Goal: Navigation & Orientation: Find specific page/section

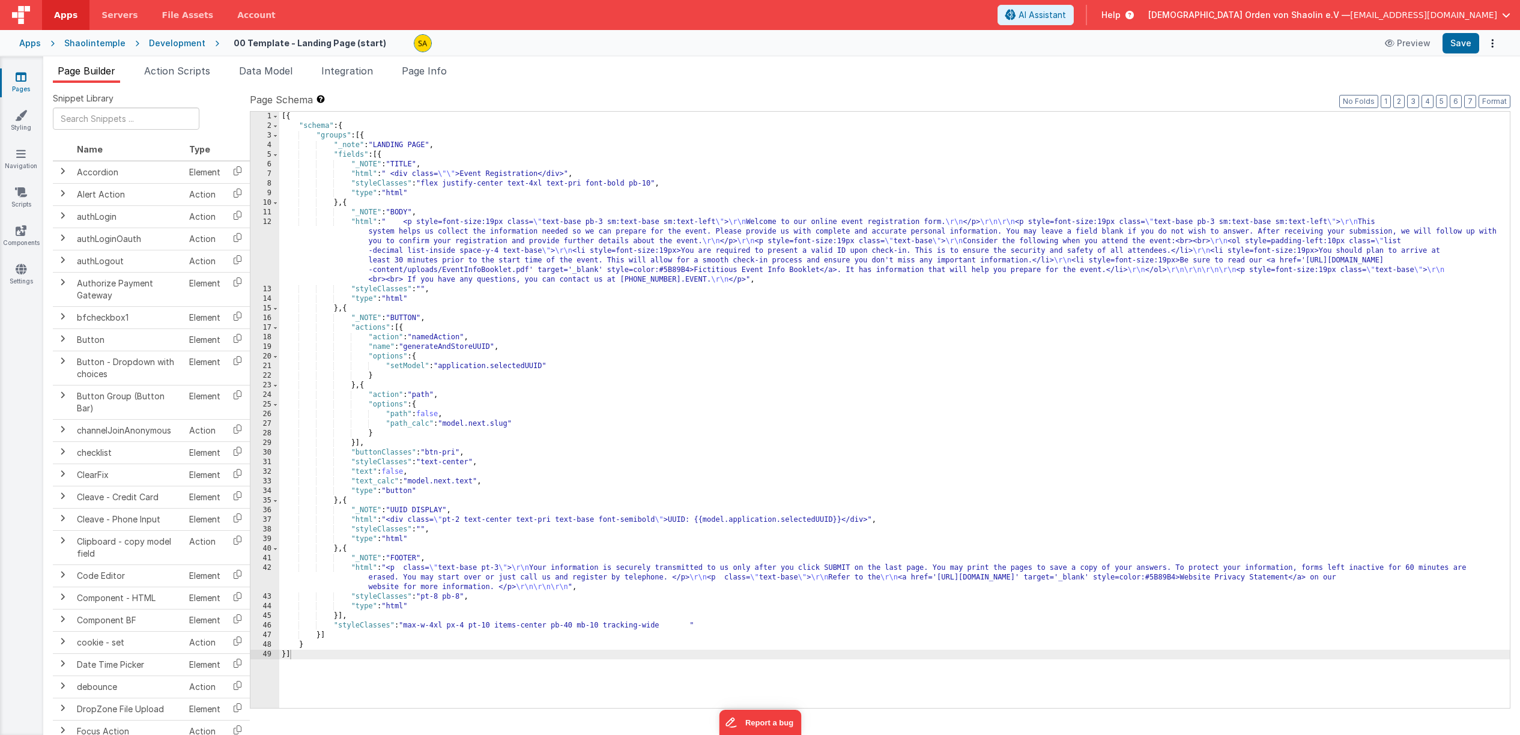
scroll to position [1224, 0]
click at [23, 82] on icon at bounding box center [21, 77] width 11 height 12
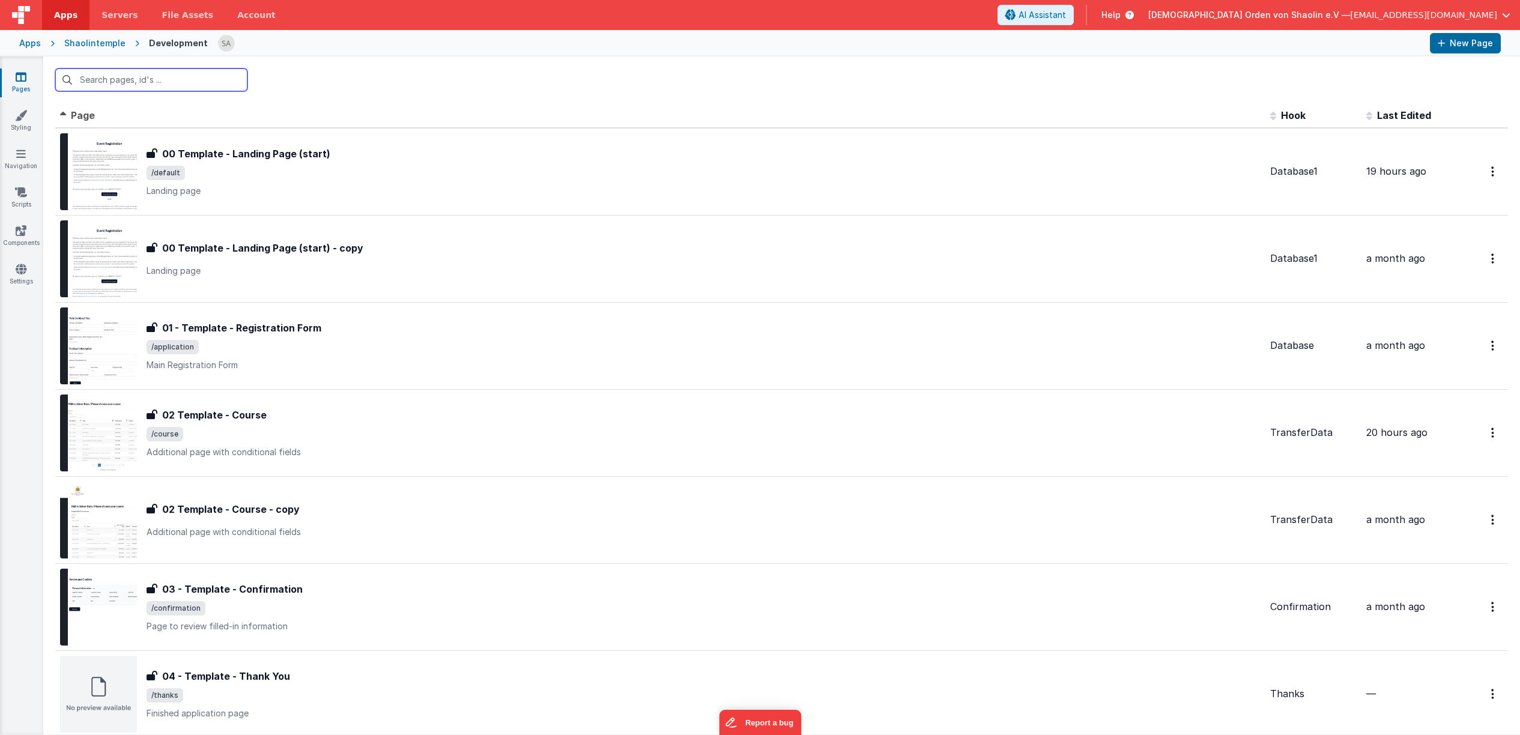
scroll to position [322, 0]
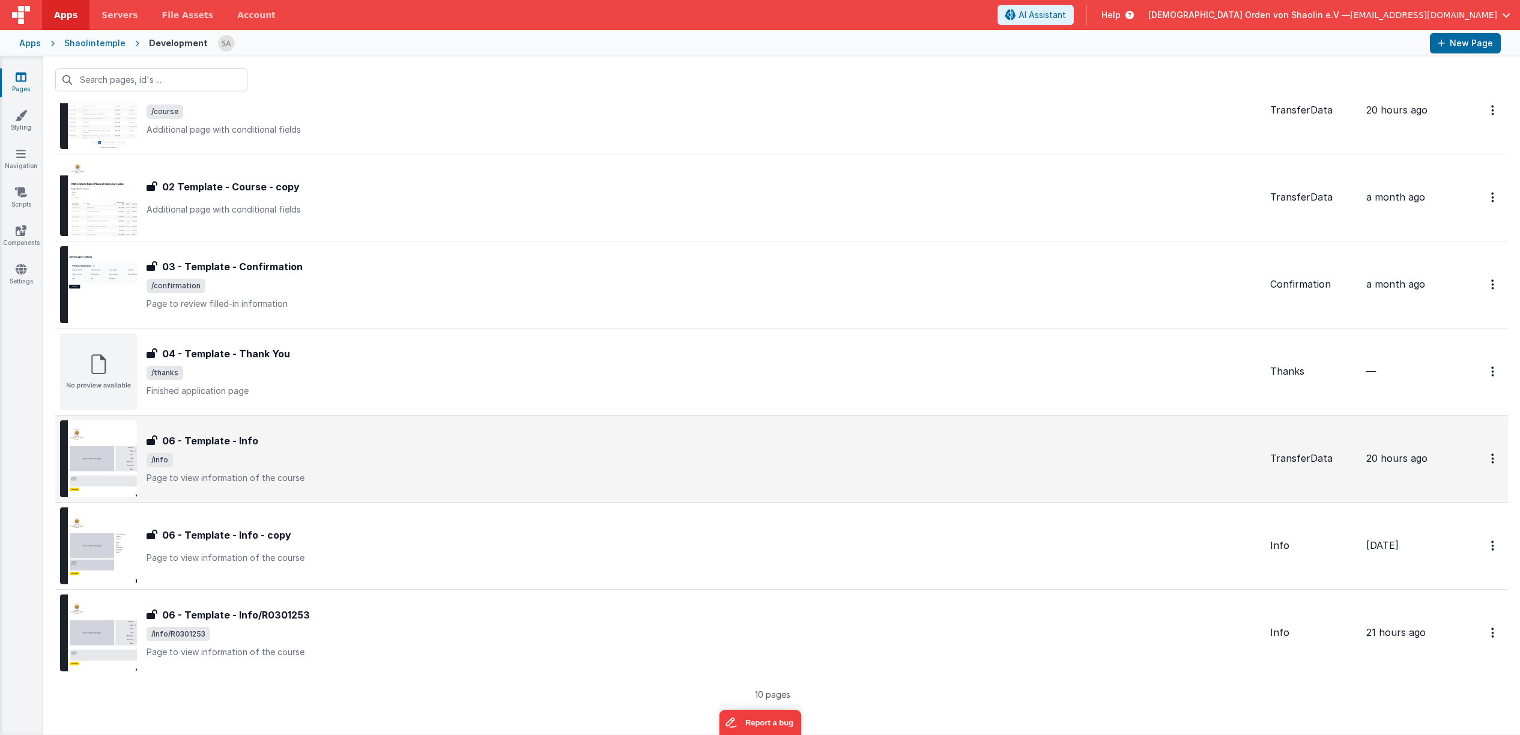
click at [653, 452] on div "06 - Template - Info 06 - Template - Info /info Page to view information of the…" at bounding box center [703, 458] width 1114 height 50
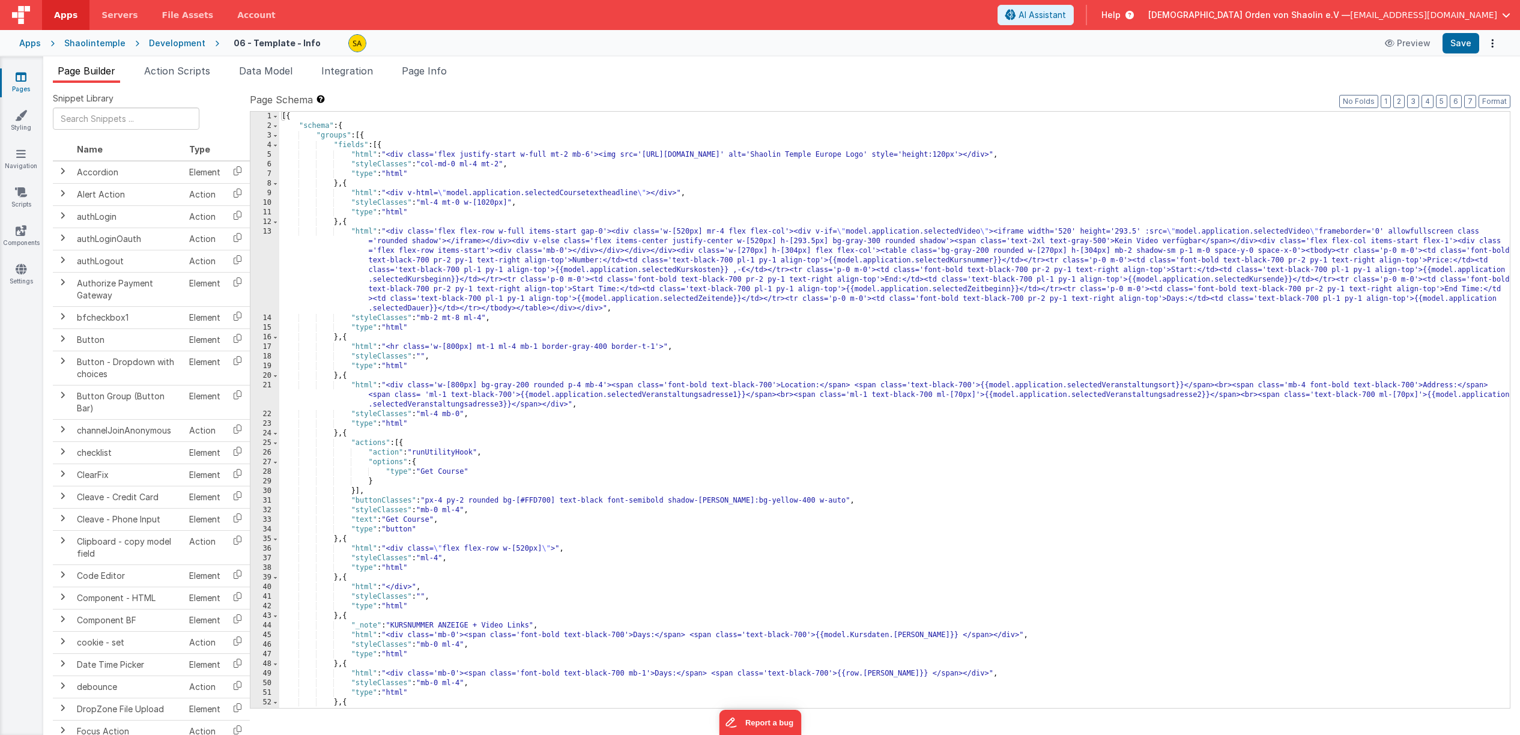
scroll to position [0, 6]
click at [210, 71] on span "Action Scripts" at bounding box center [177, 71] width 66 height 12
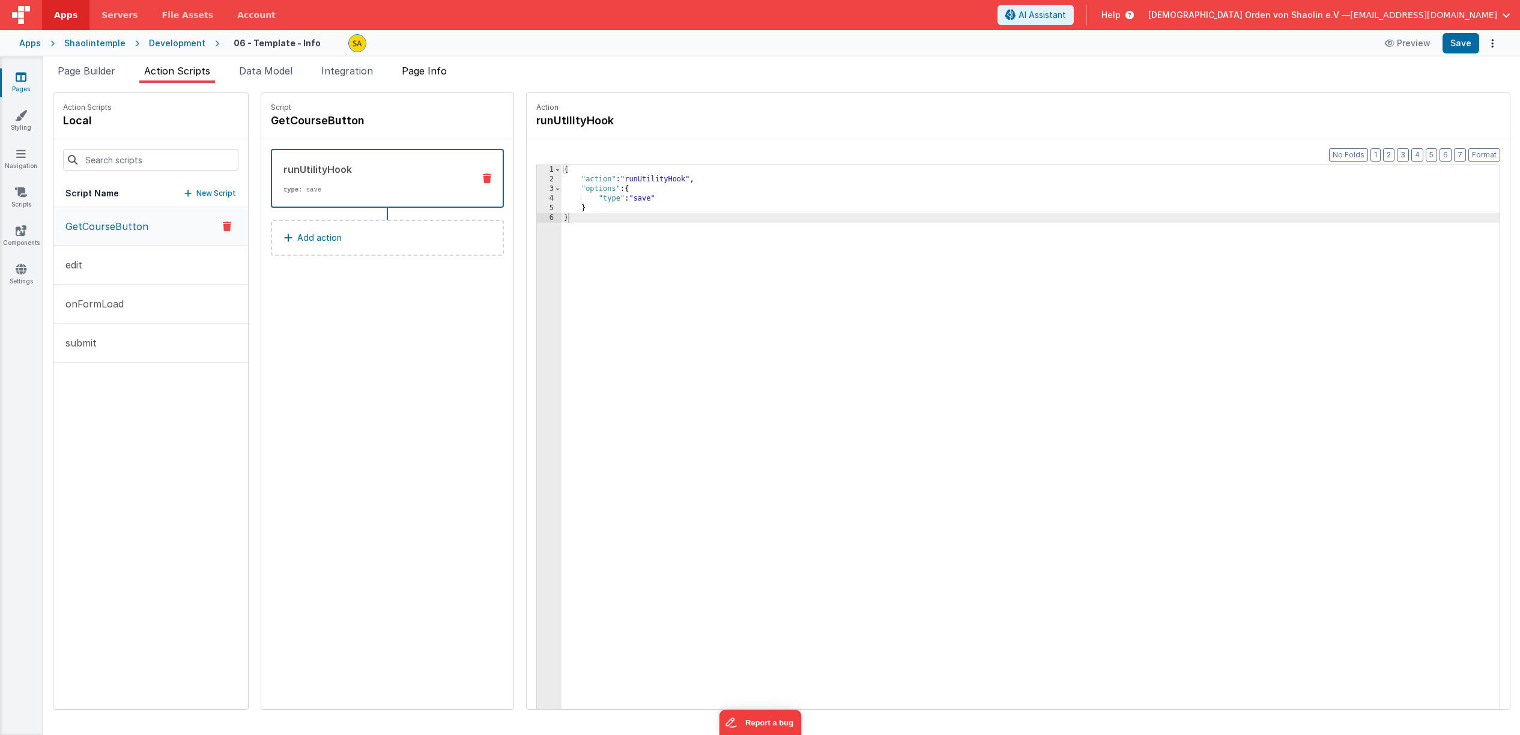
click at [444, 74] on span "Page Info" at bounding box center [424, 71] width 45 height 12
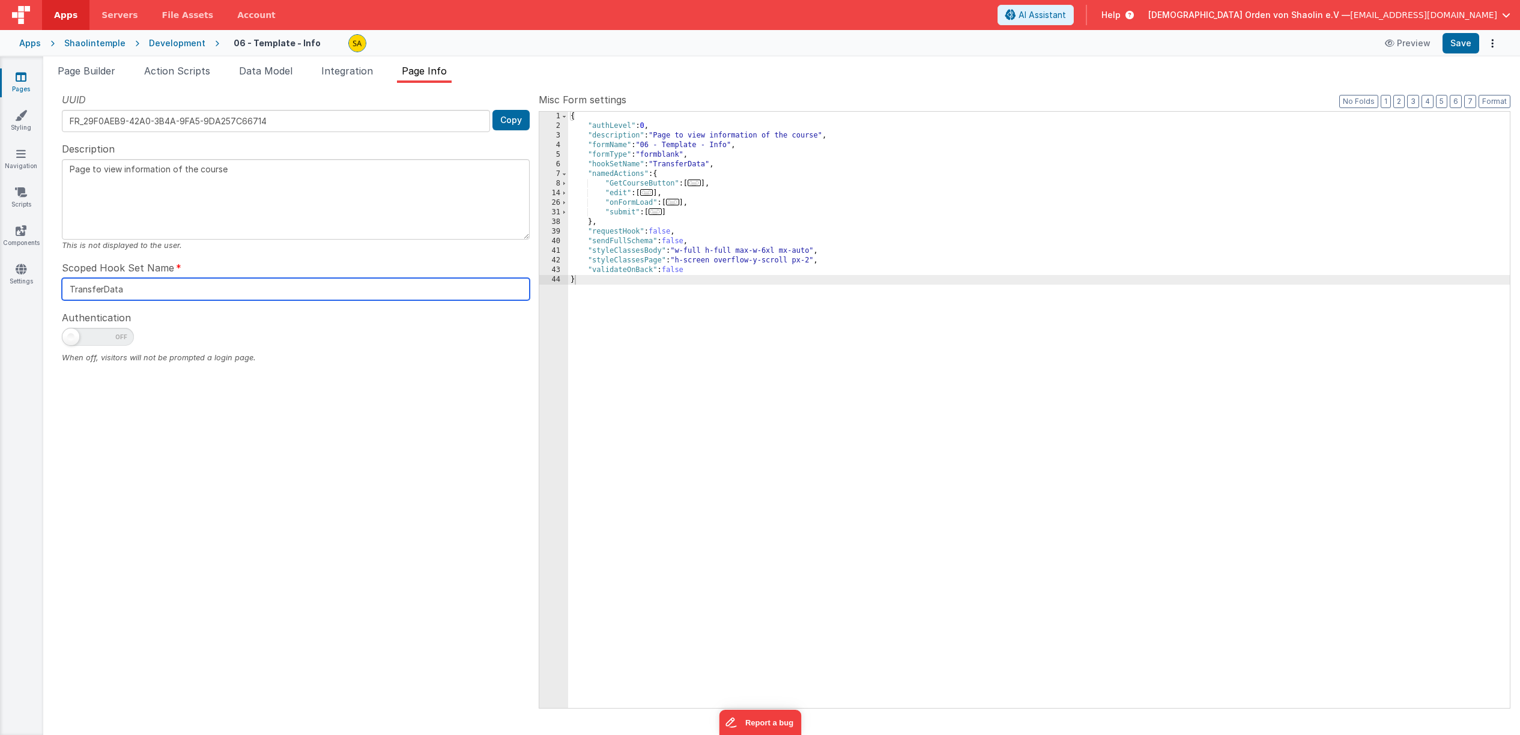
click at [102, 290] on input "TransferData" at bounding box center [296, 289] width 468 height 22
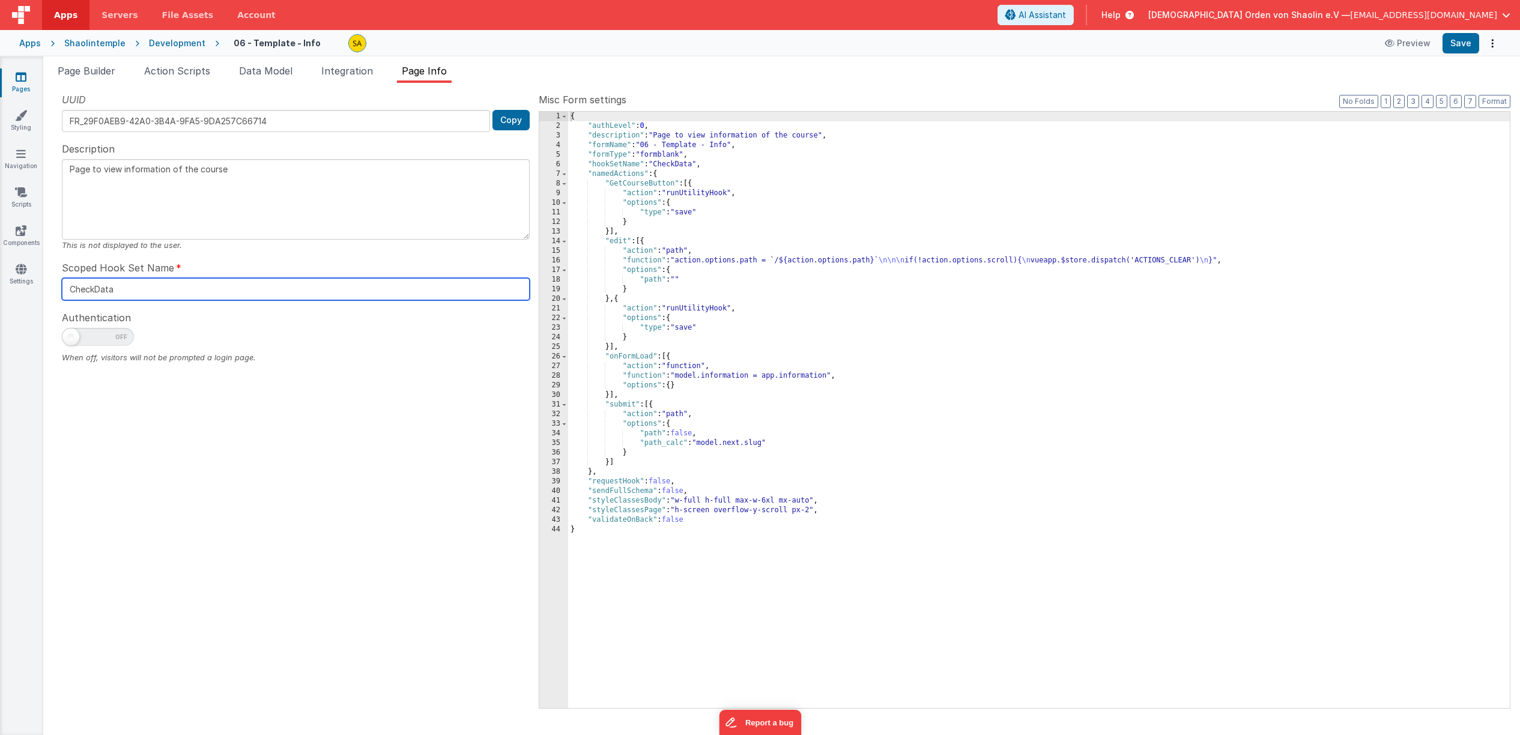
type input "CheckData"
click at [285, 454] on div "UUID FR_29F0AEB9-42A0-3B4A-9FA5-9DA257C66714 Copy Description Page to view info…" at bounding box center [296, 399] width 486 height 615
click at [350, 76] on span "Integration" at bounding box center [347, 71] width 52 height 12
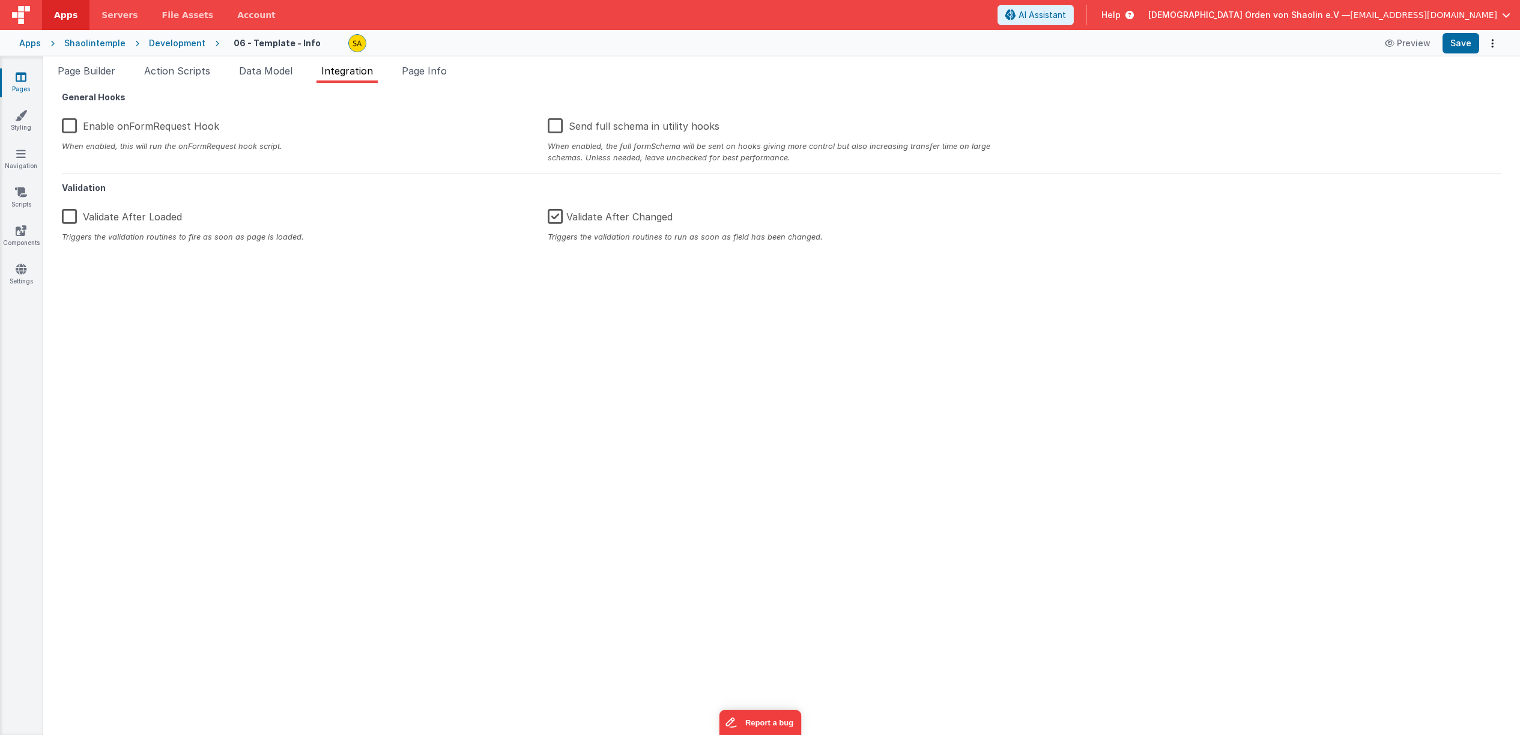
click at [65, 124] on label "Enable onFormRequest Hook" at bounding box center [140, 124] width 157 height 26
click at [0, 0] on input "Enable onFormRequest Hook" at bounding box center [0, 0] width 0 height 0
click at [1463, 44] on button "Save" at bounding box center [1460, 43] width 37 height 20
click at [115, 71] on span "Page Builder" at bounding box center [87, 71] width 58 height 12
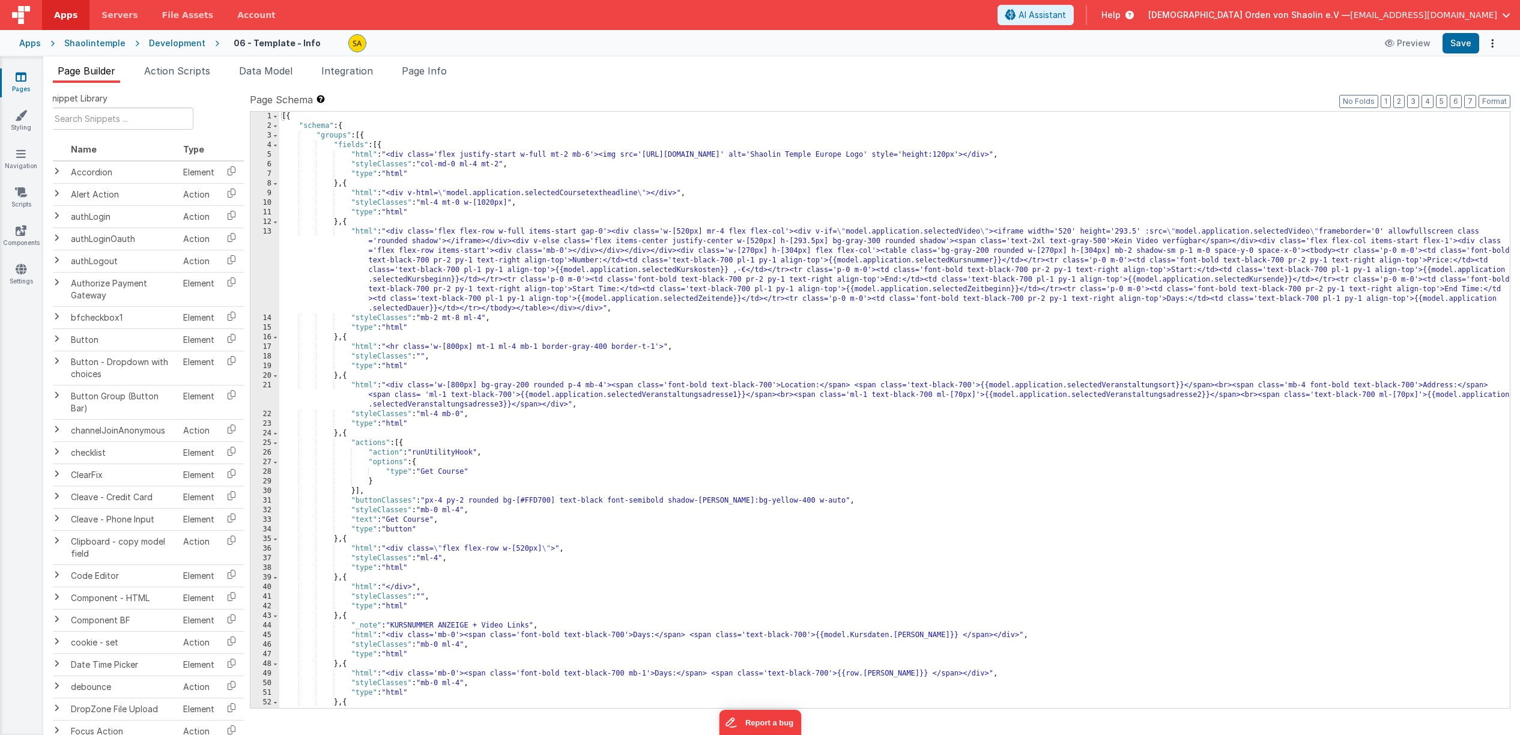
click at [22, 82] on icon at bounding box center [21, 77] width 11 height 12
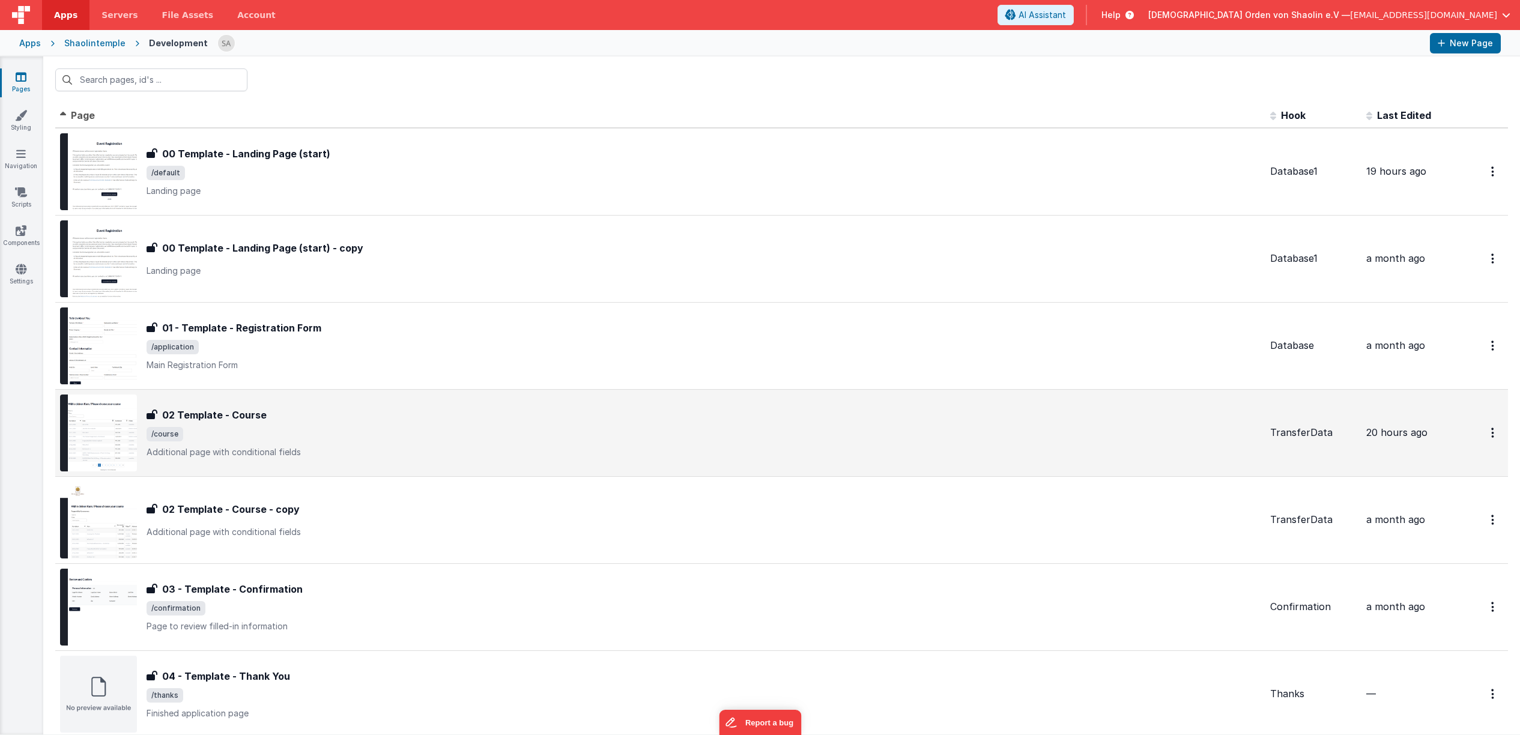
click at [596, 451] on p "Additional page with conditional fields" at bounding box center [703, 452] width 1114 height 12
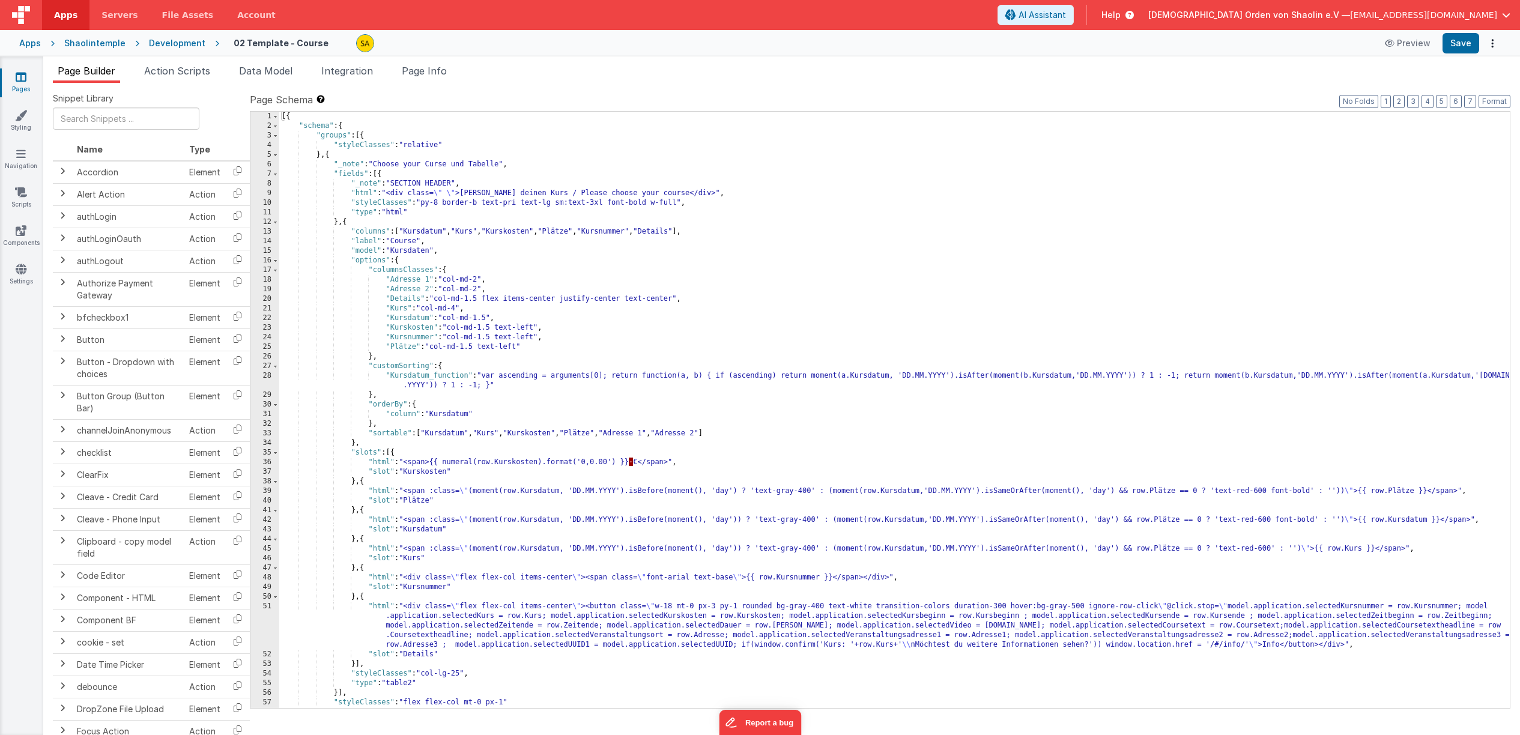
click at [17, 79] on icon at bounding box center [21, 77] width 11 height 12
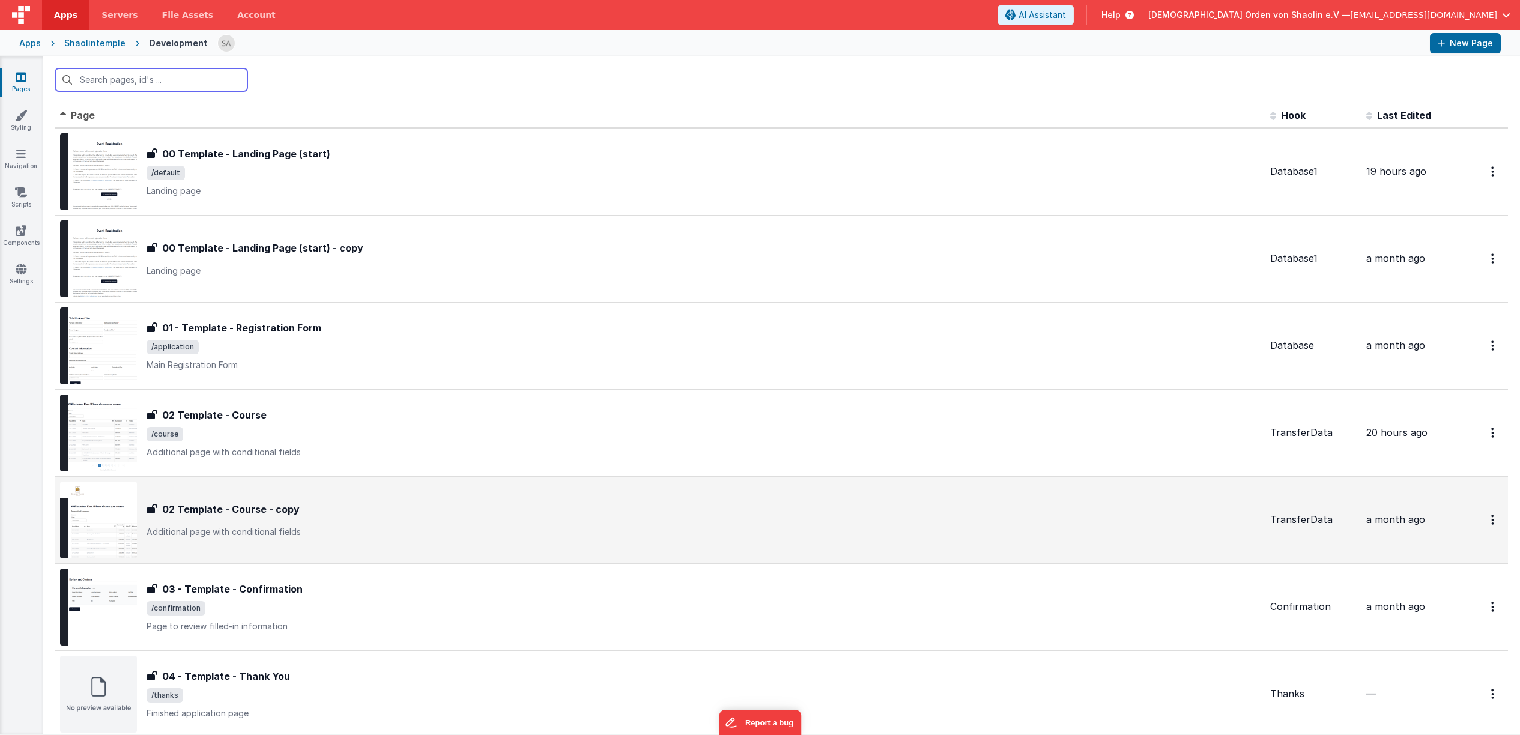
scroll to position [322, 0]
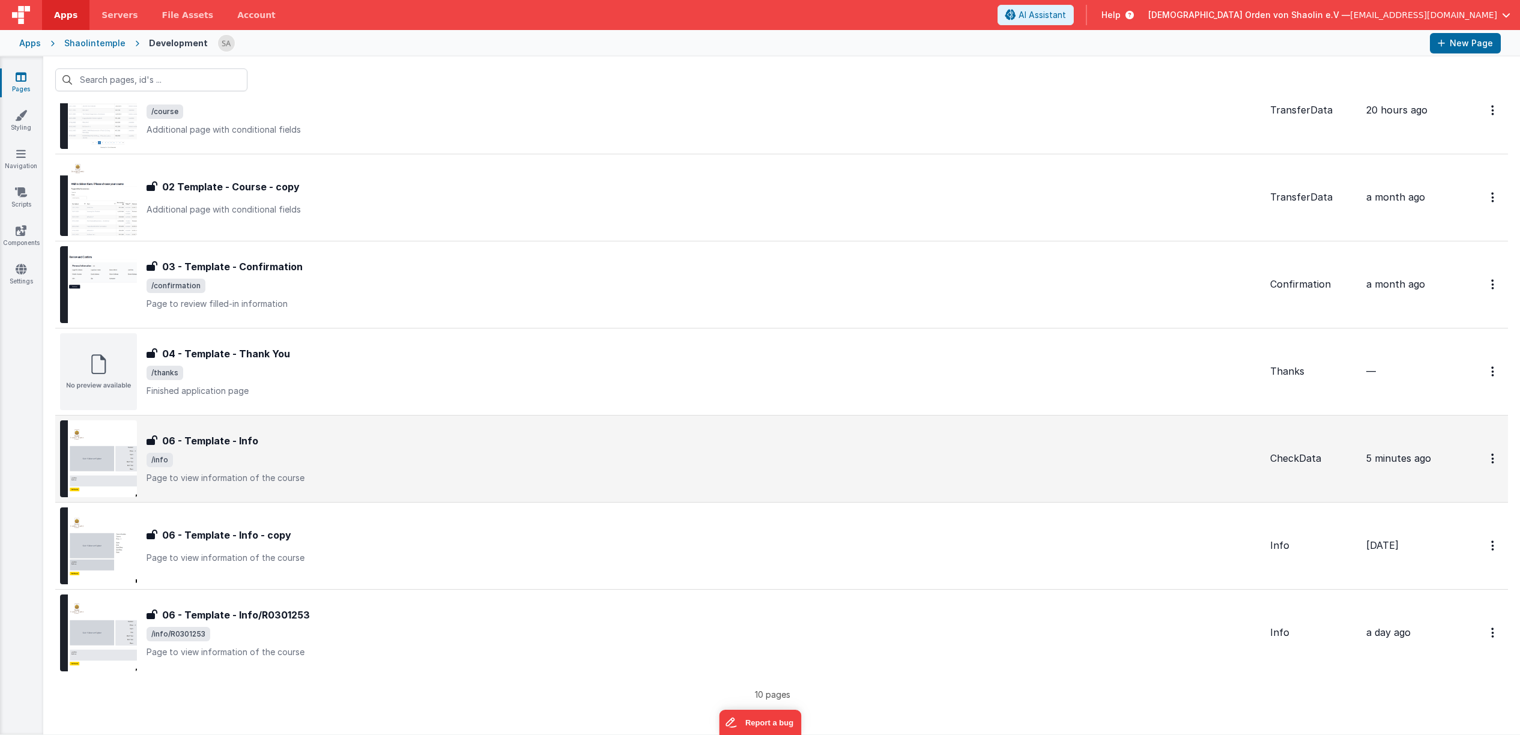
click at [449, 456] on span "/info" at bounding box center [703, 460] width 1114 height 14
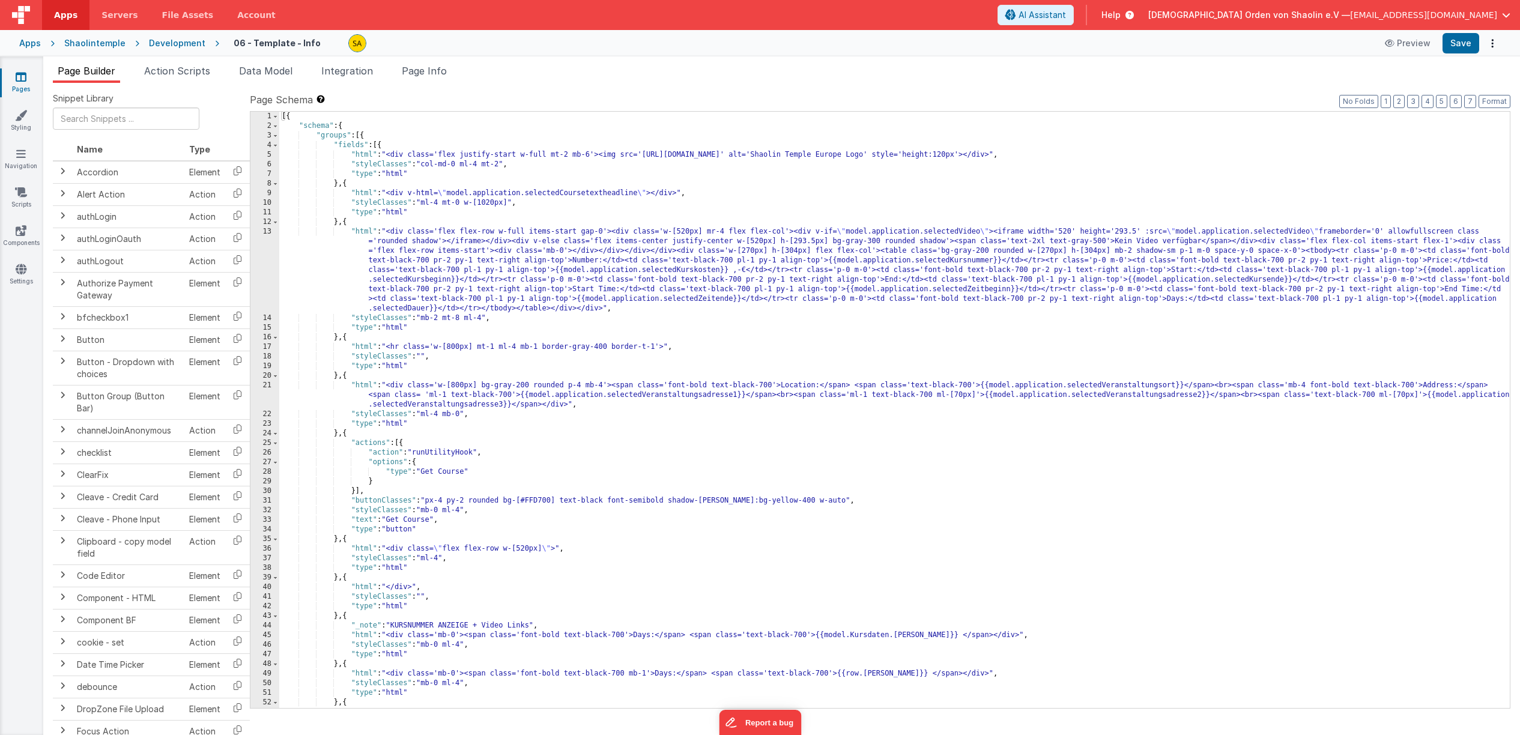
click at [24, 79] on icon at bounding box center [21, 77] width 11 height 12
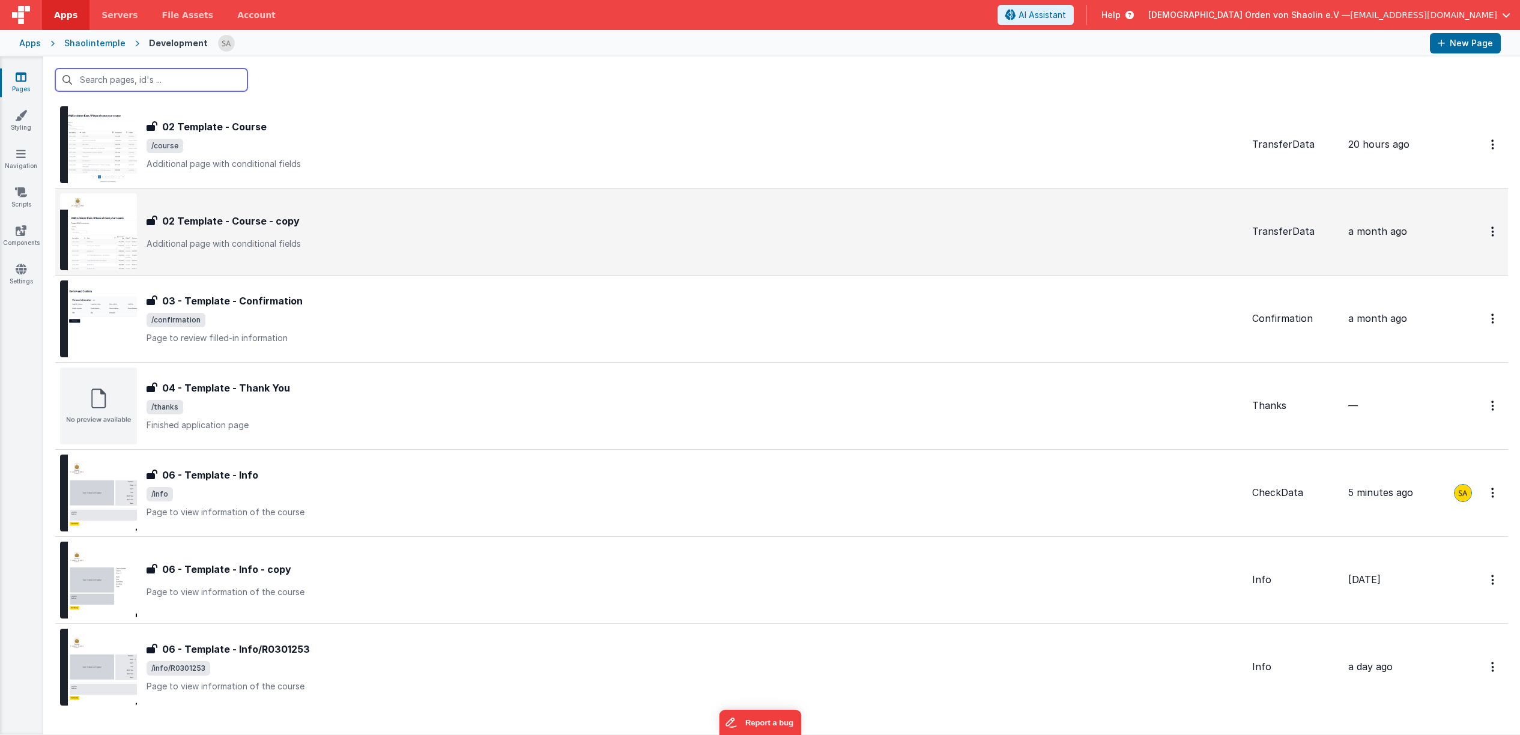
scroll to position [322, 0]
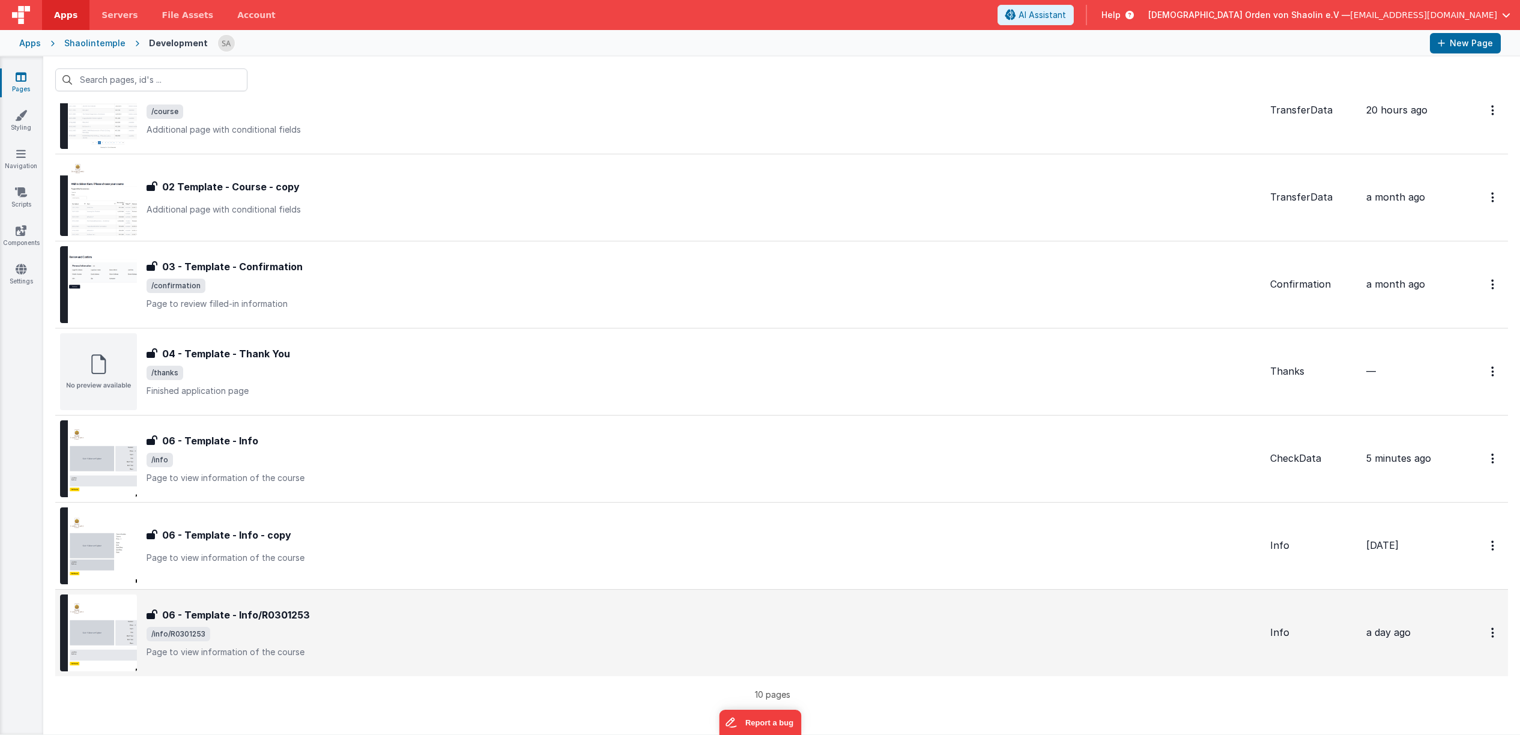
click at [578, 646] on p "Page to view information of the course" at bounding box center [703, 652] width 1114 height 12
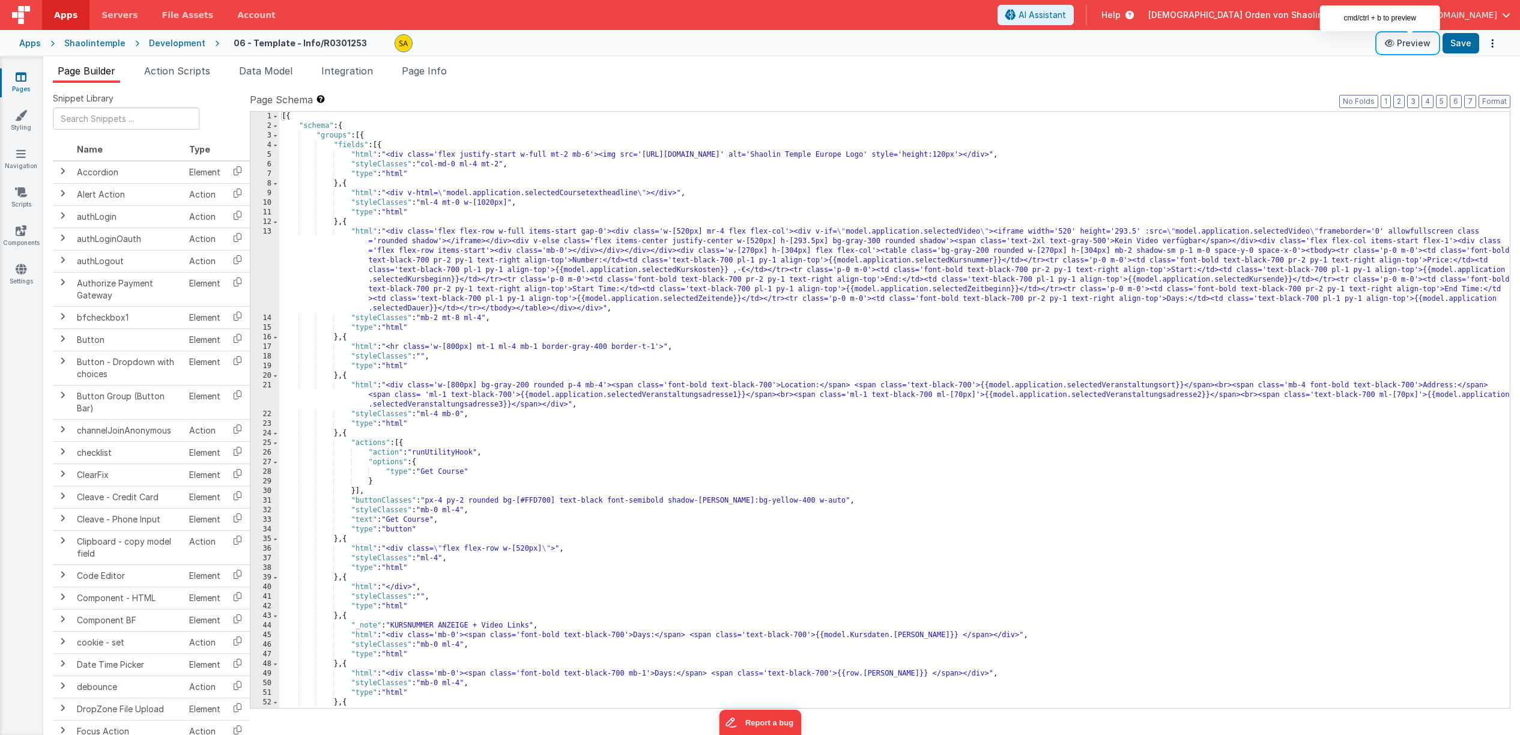
click at [1410, 43] on button "Preview" at bounding box center [1407, 43] width 60 height 19
click at [22, 80] on icon at bounding box center [21, 77] width 11 height 12
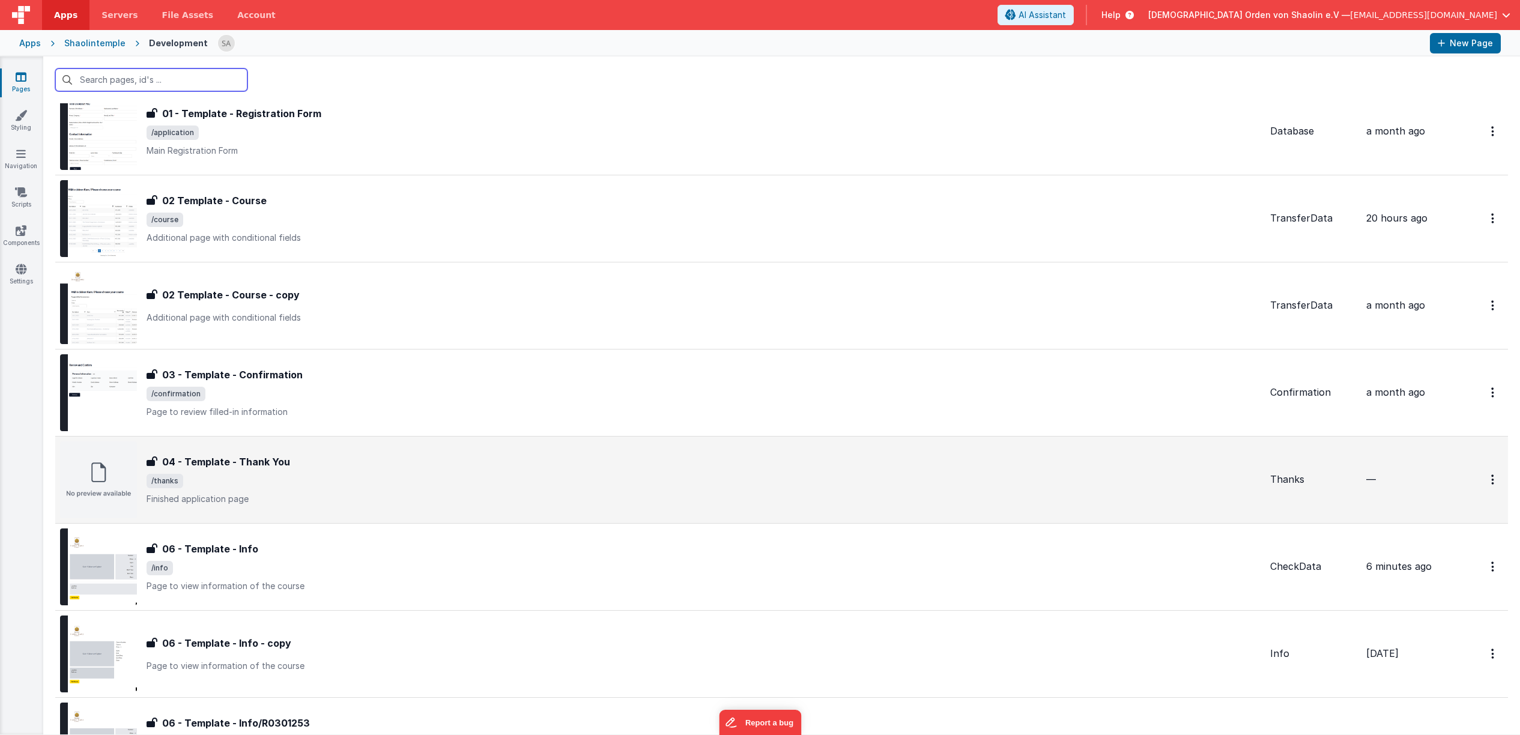
scroll to position [216, 0]
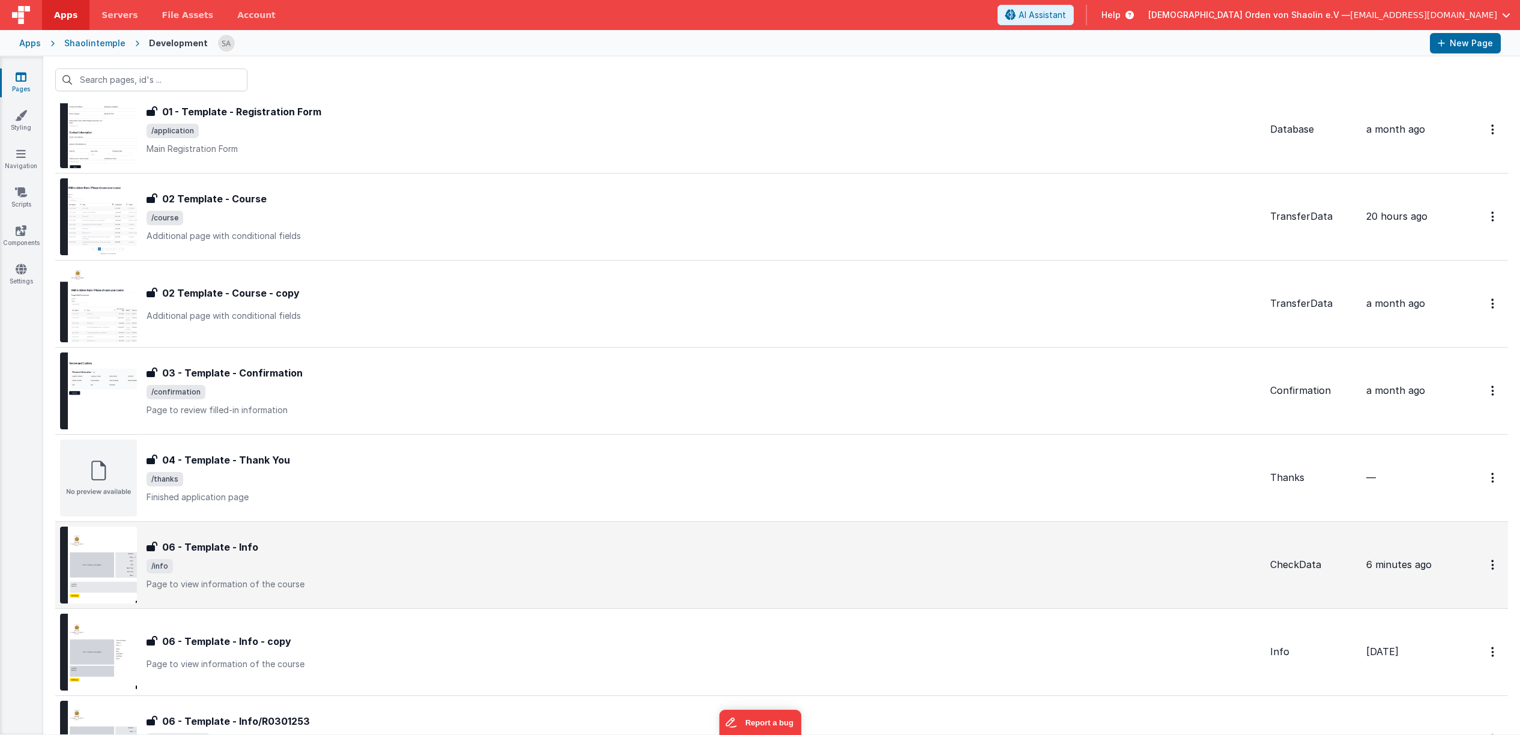
click at [740, 570] on span "/info" at bounding box center [703, 566] width 1114 height 14
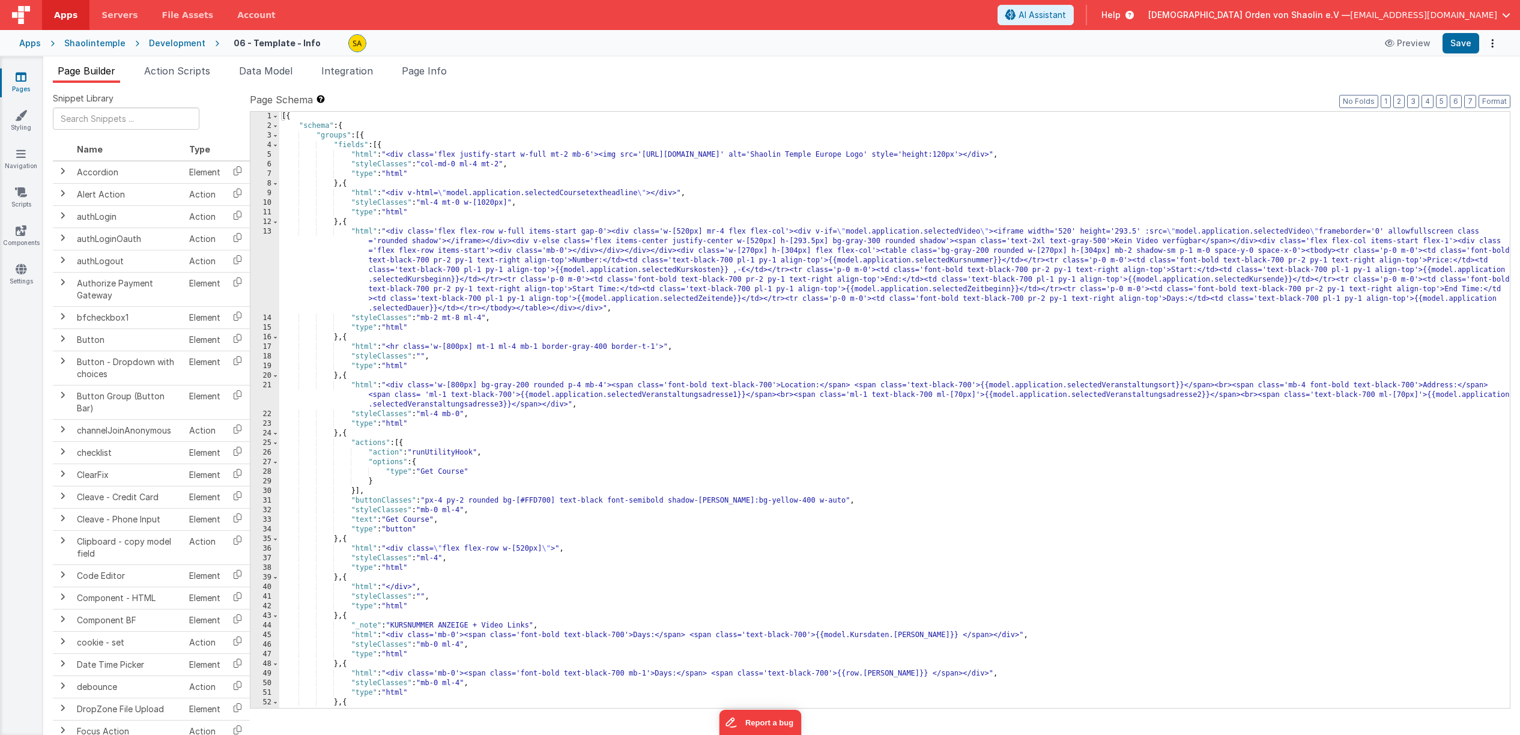
click at [23, 77] on icon at bounding box center [21, 77] width 11 height 12
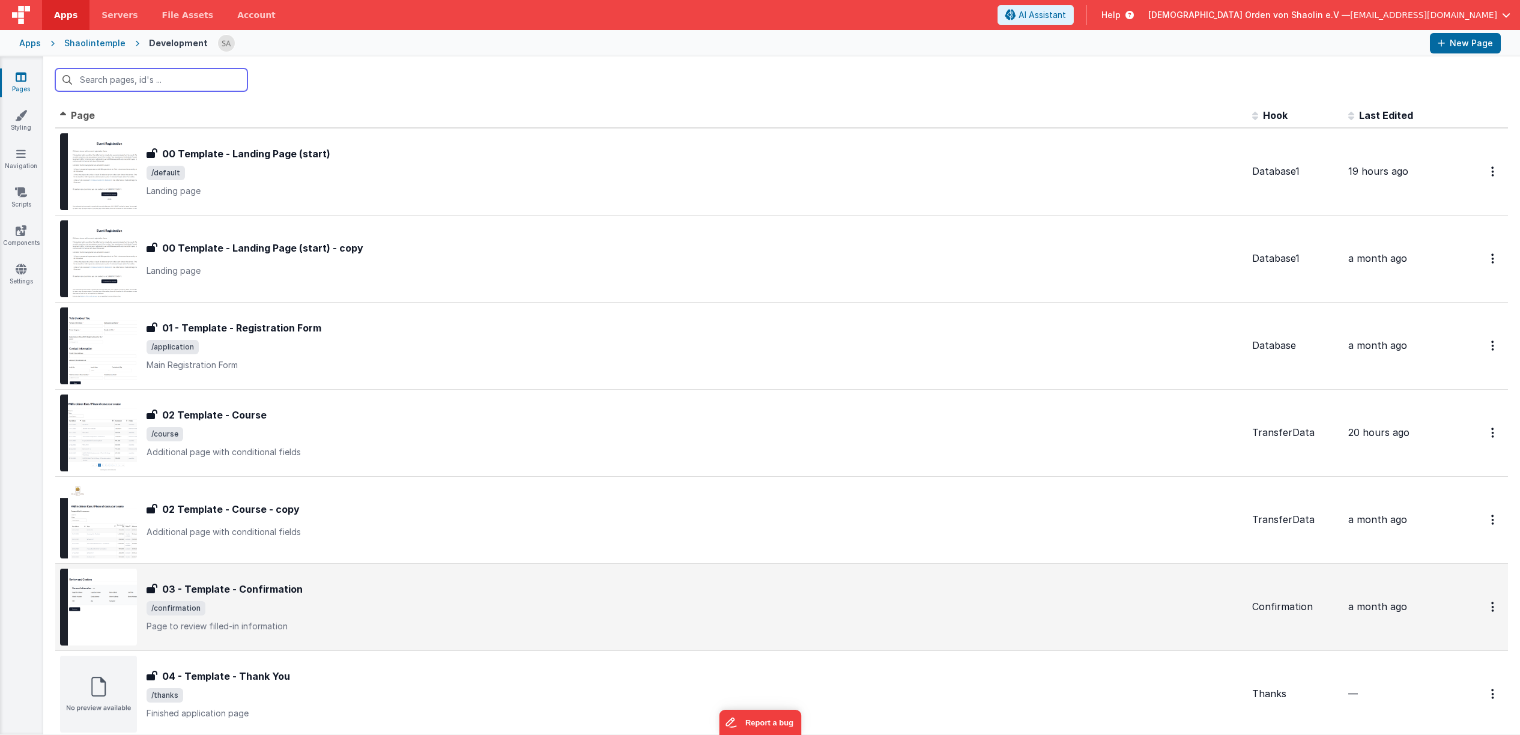
scroll to position [291, 0]
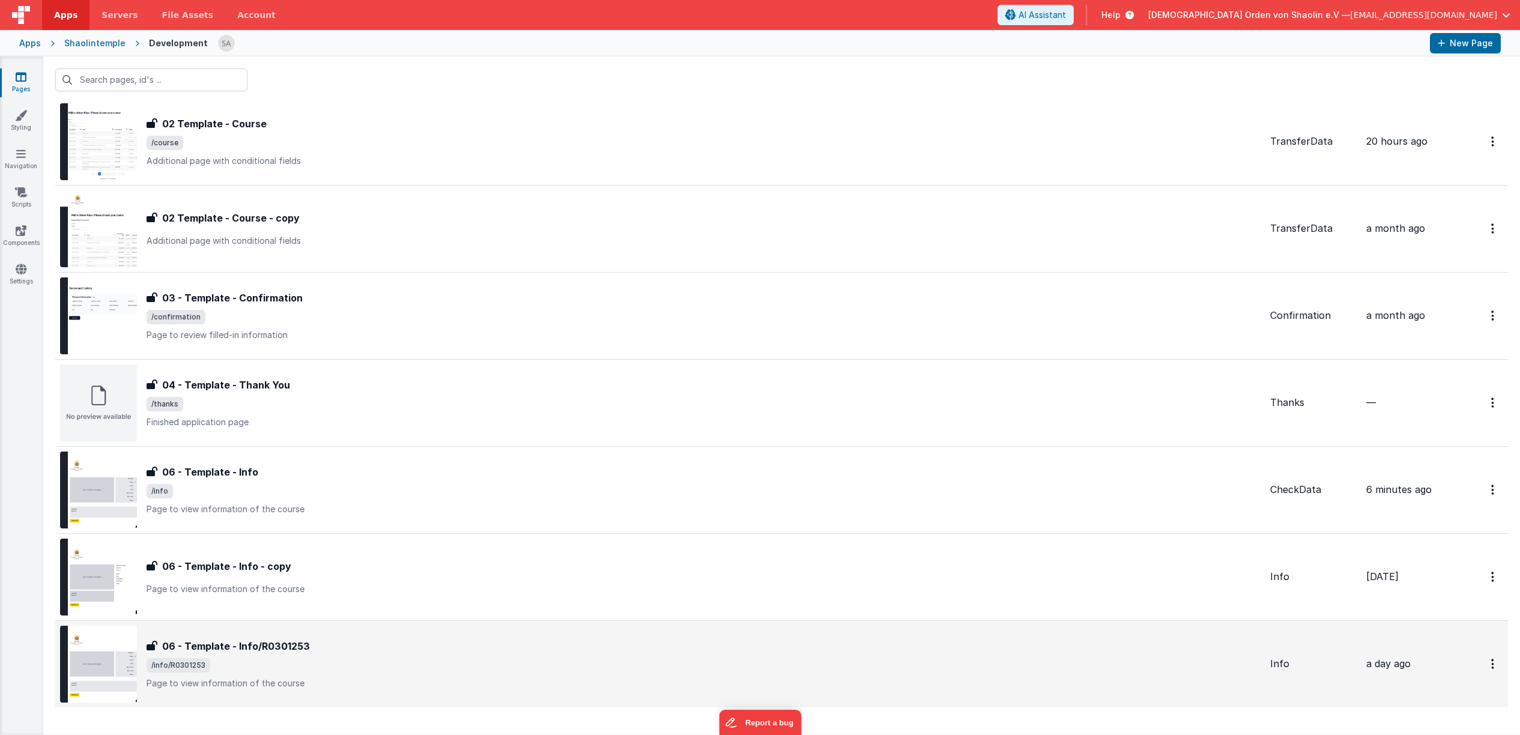
click at [646, 642] on div "06 - Template - Info/R0301253" at bounding box center [703, 646] width 1114 height 14
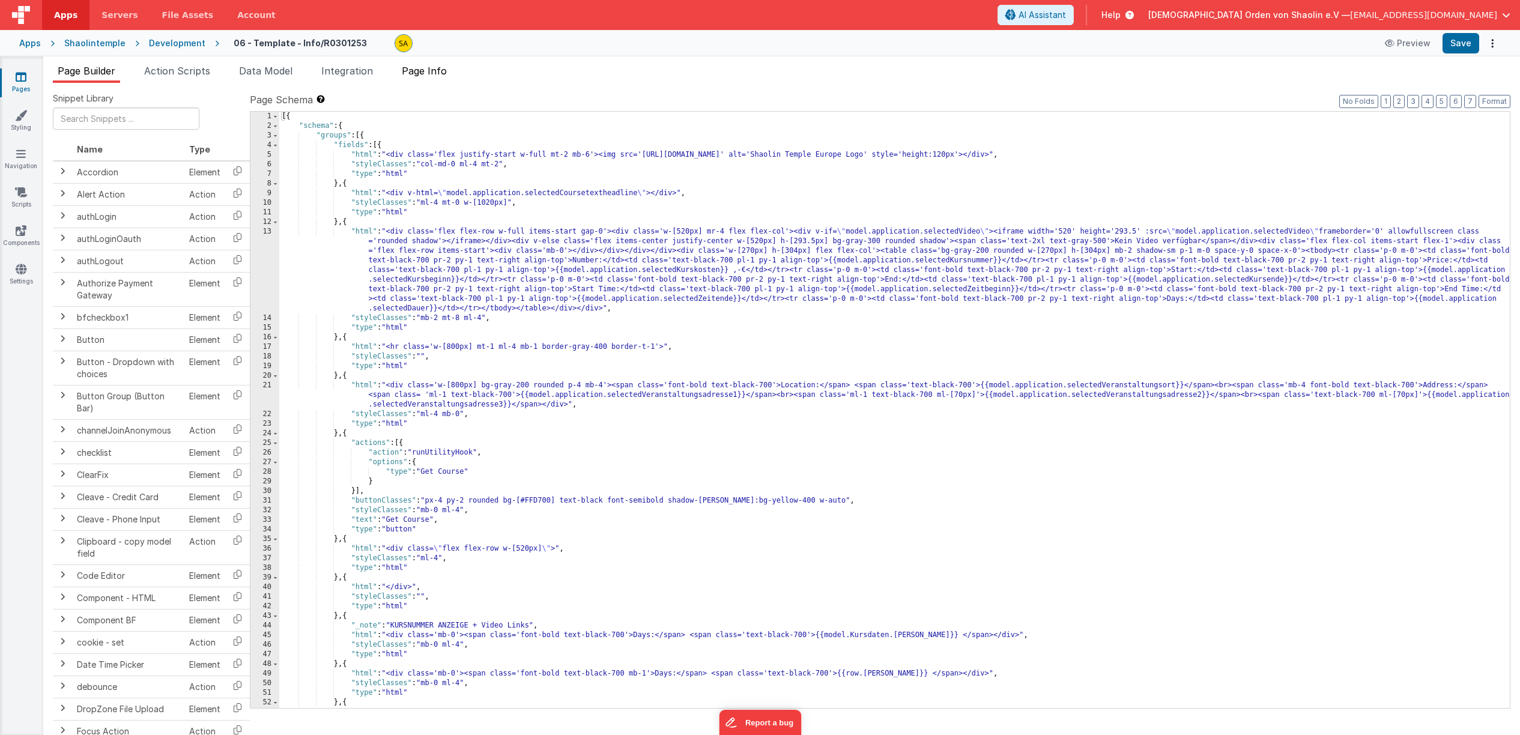
click at [433, 75] on span "Page Info" at bounding box center [424, 71] width 45 height 12
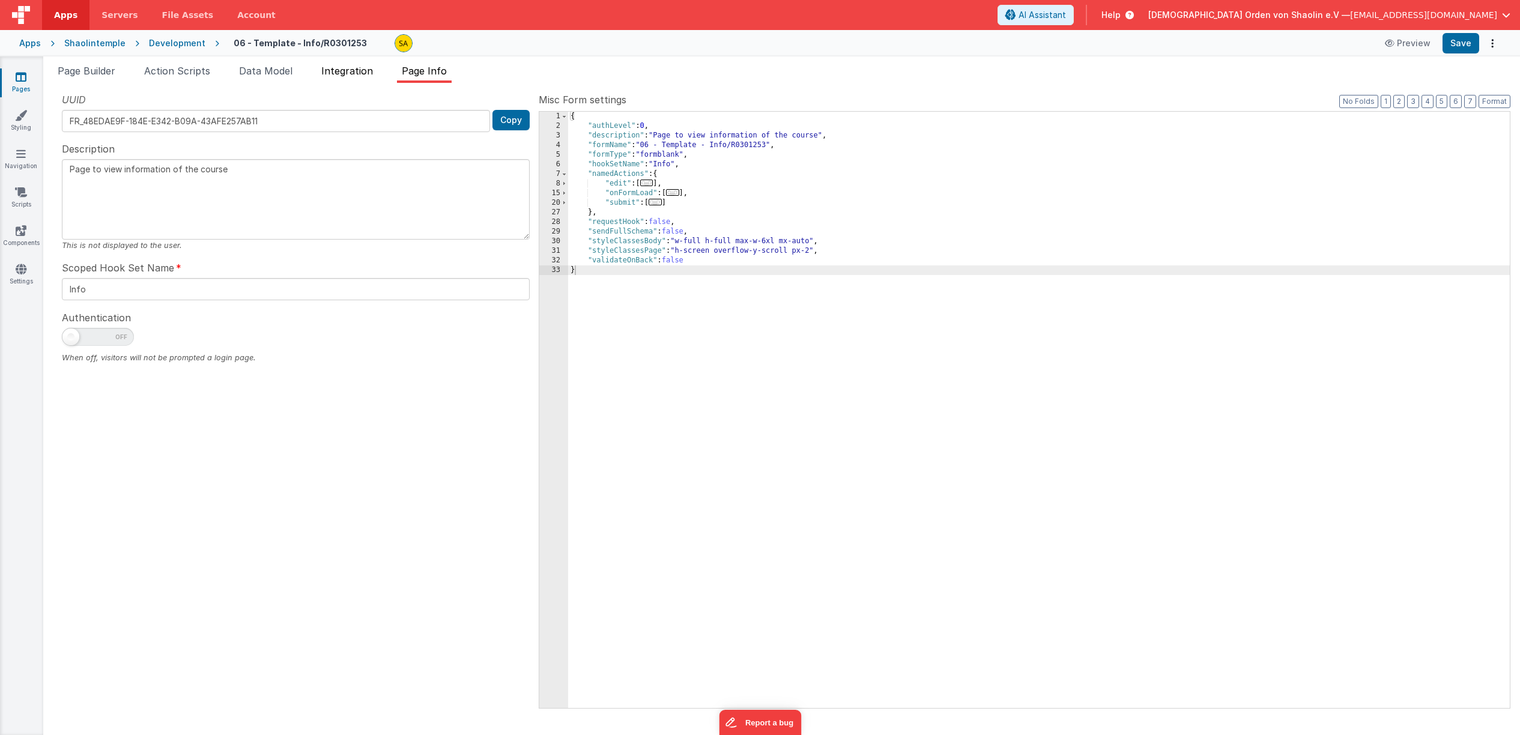
click at [378, 74] on li "Integration" at bounding box center [346, 73] width 61 height 19
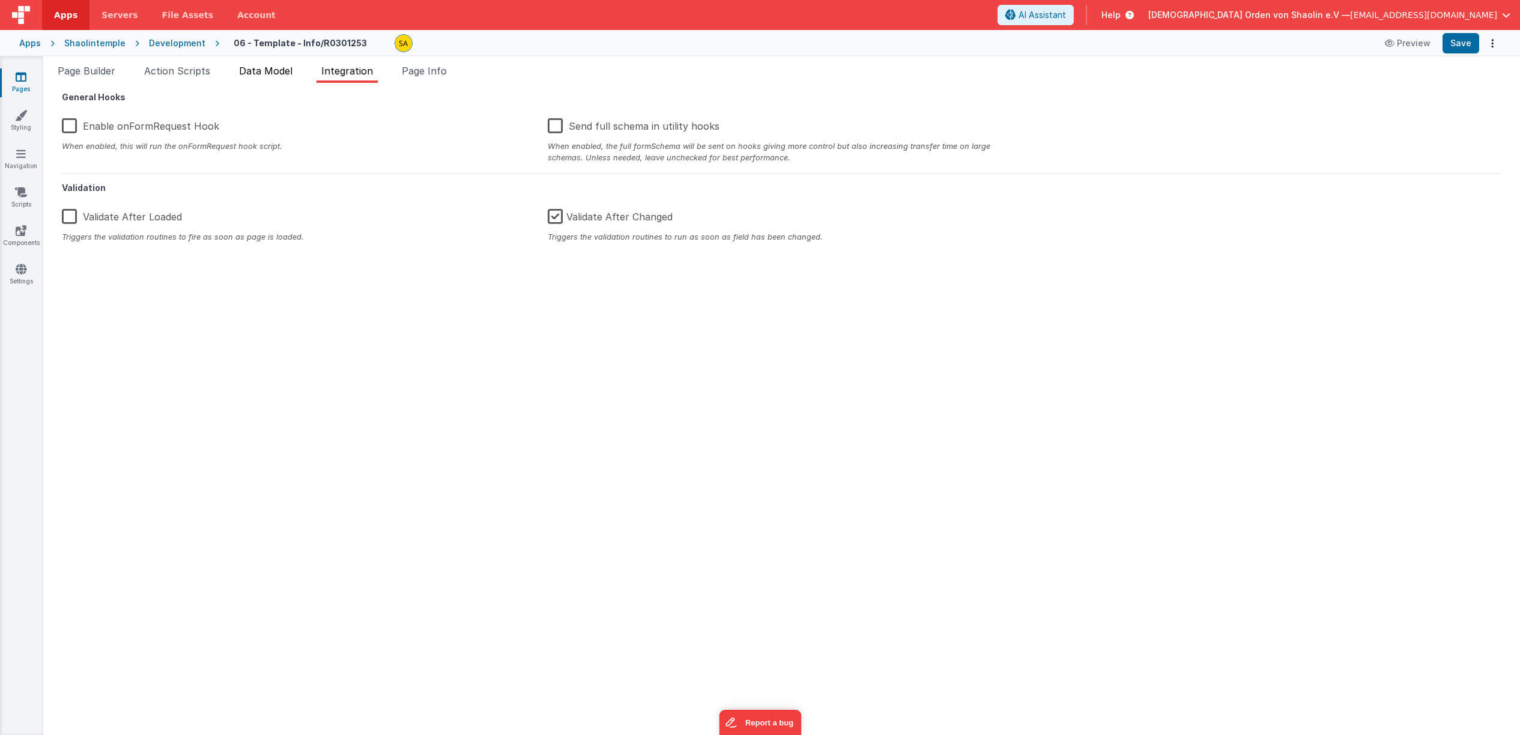
click at [292, 76] on span "Data Model" at bounding box center [265, 71] width 53 height 12
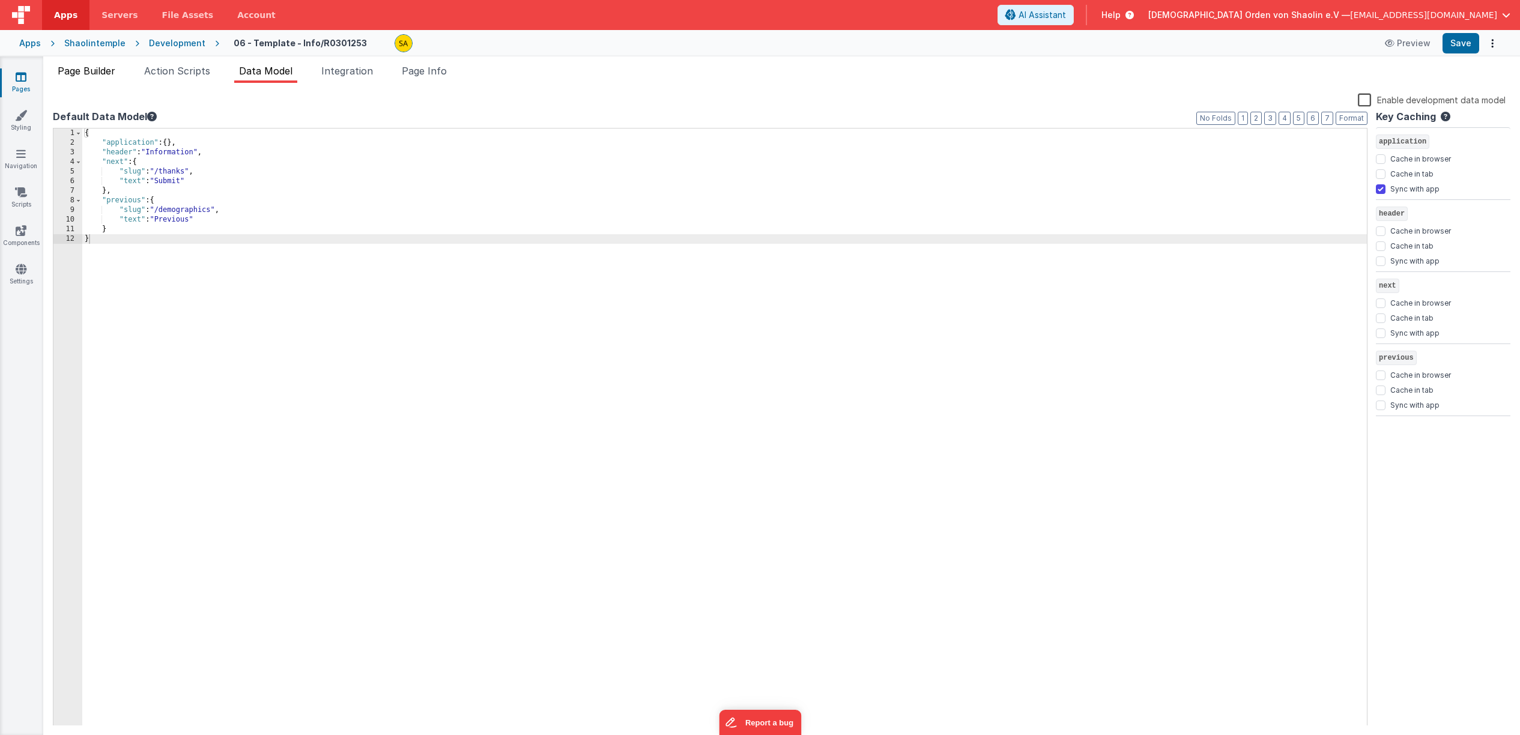
click at [80, 73] on span "Page Builder" at bounding box center [87, 71] width 58 height 12
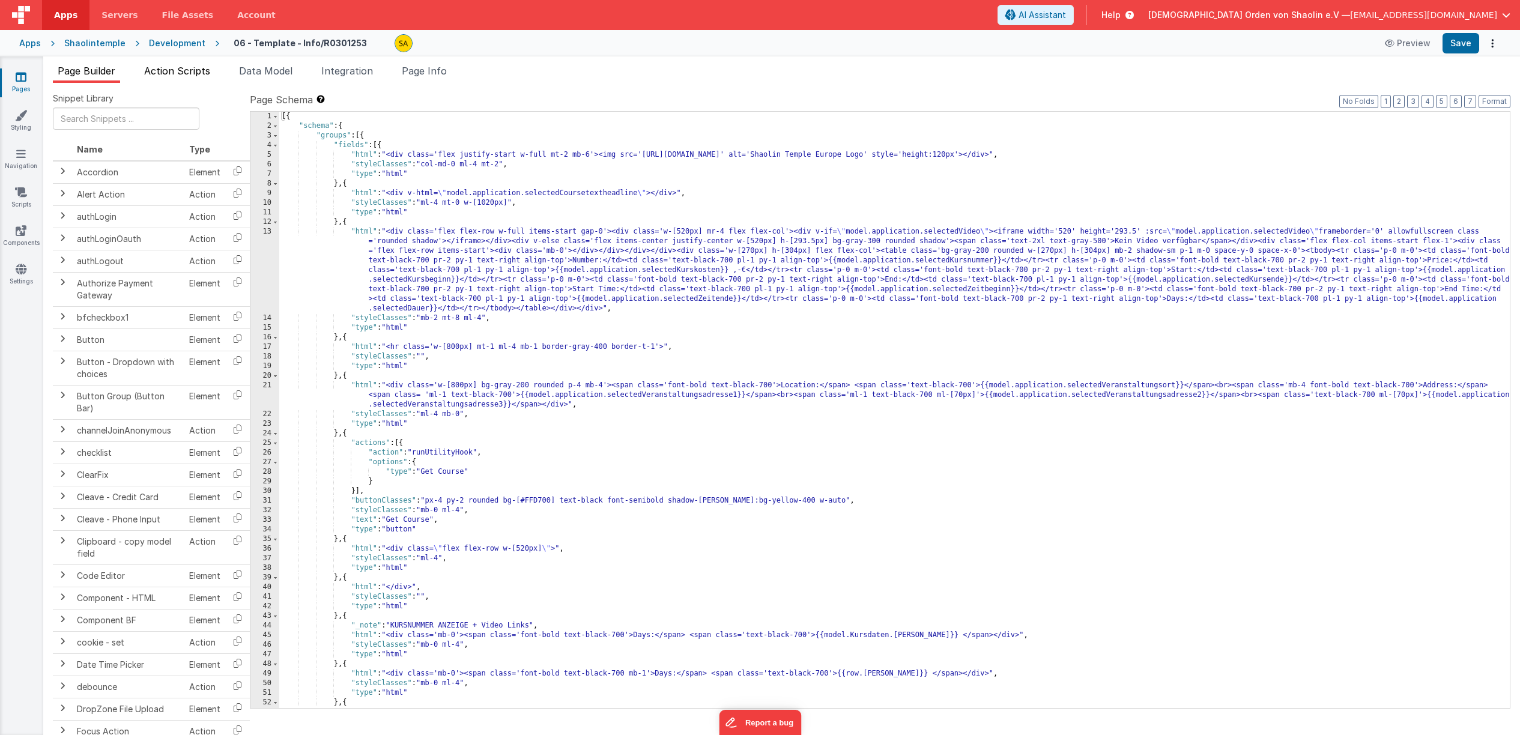
click at [181, 72] on span "Action Scripts" at bounding box center [177, 71] width 66 height 12
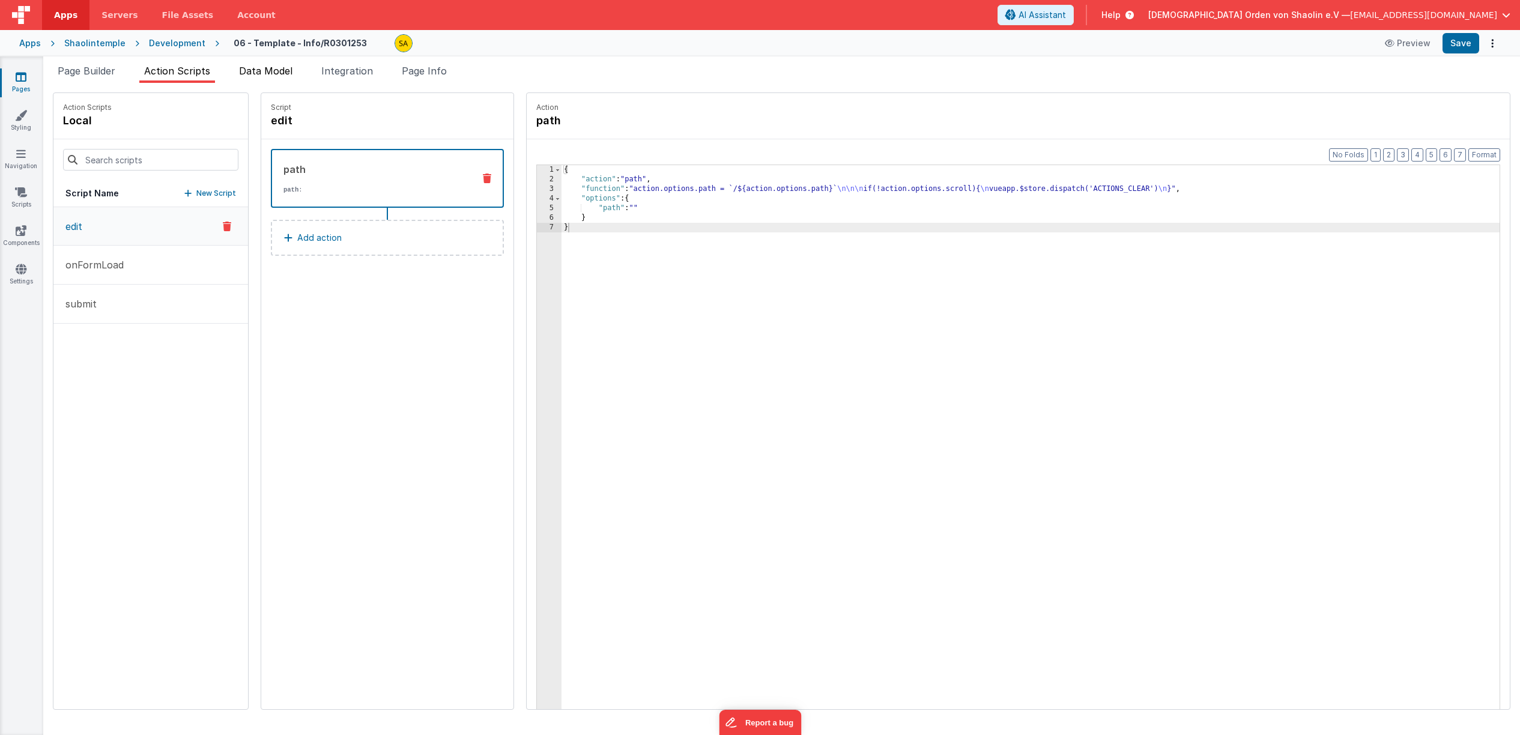
click at [253, 71] on span "Data Model" at bounding box center [265, 71] width 53 height 12
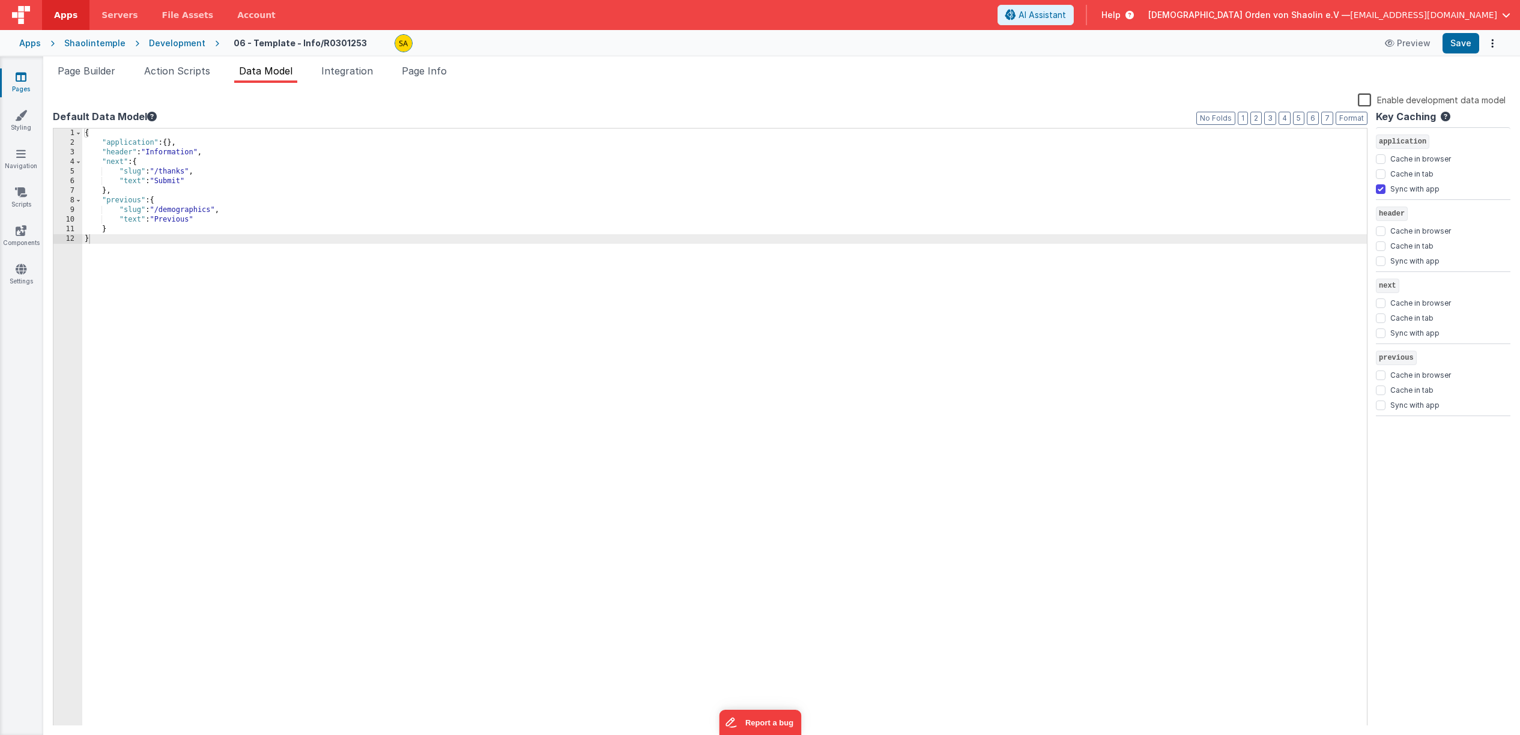
drag, startPoint x: 433, startPoint y: 73, endPoint x: 187, endPoint y: 342, distance: 364.2
click at [432, 74] on span "Page Info" at bounding box center [424, 71] width 45 height 12
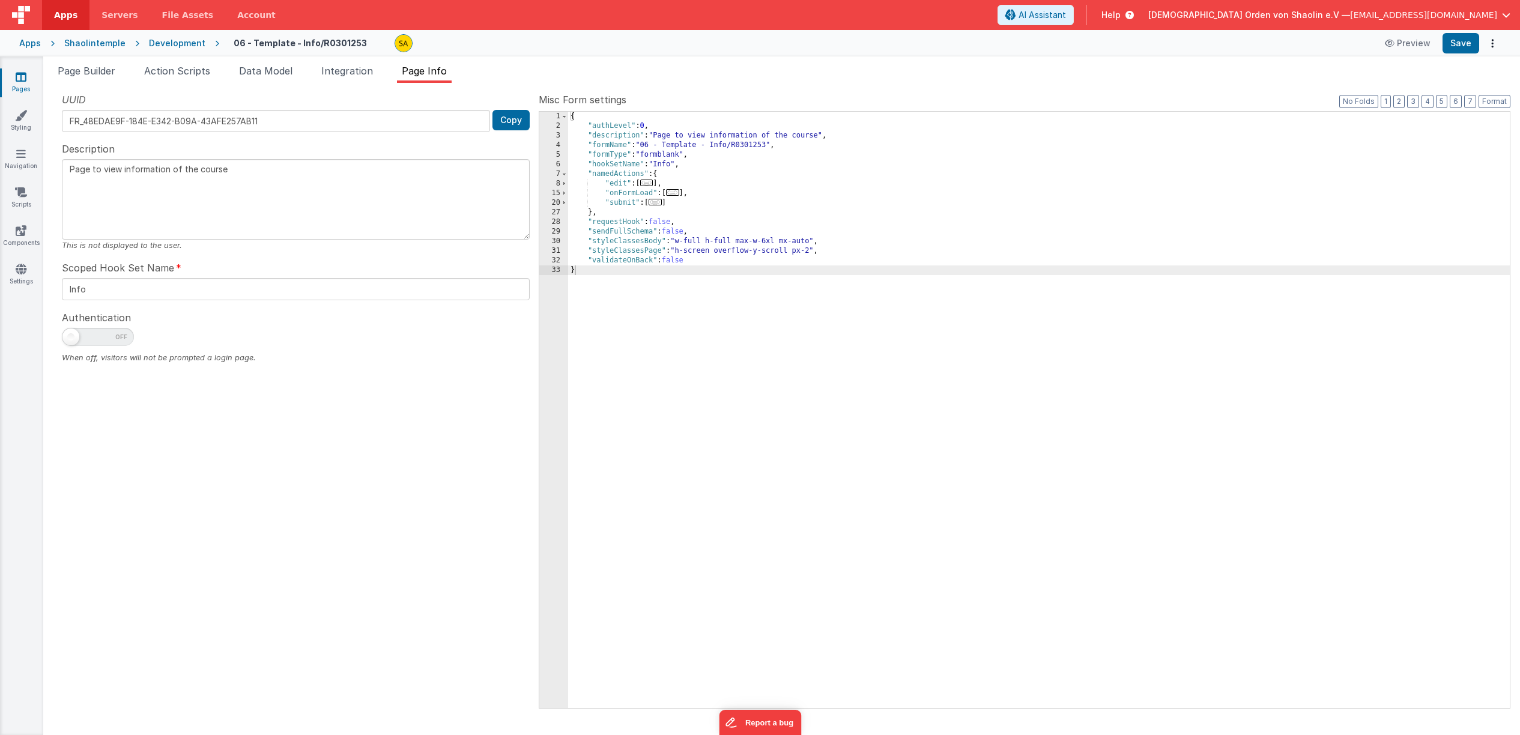
drag, startPoint x: 107, startPoint y: 68, endPoint x: 106, endPoint y: 88, distance: 20.4
click at [107, 68] on span "Page Builder" at bounding box center [87, 71] width 58 height 12
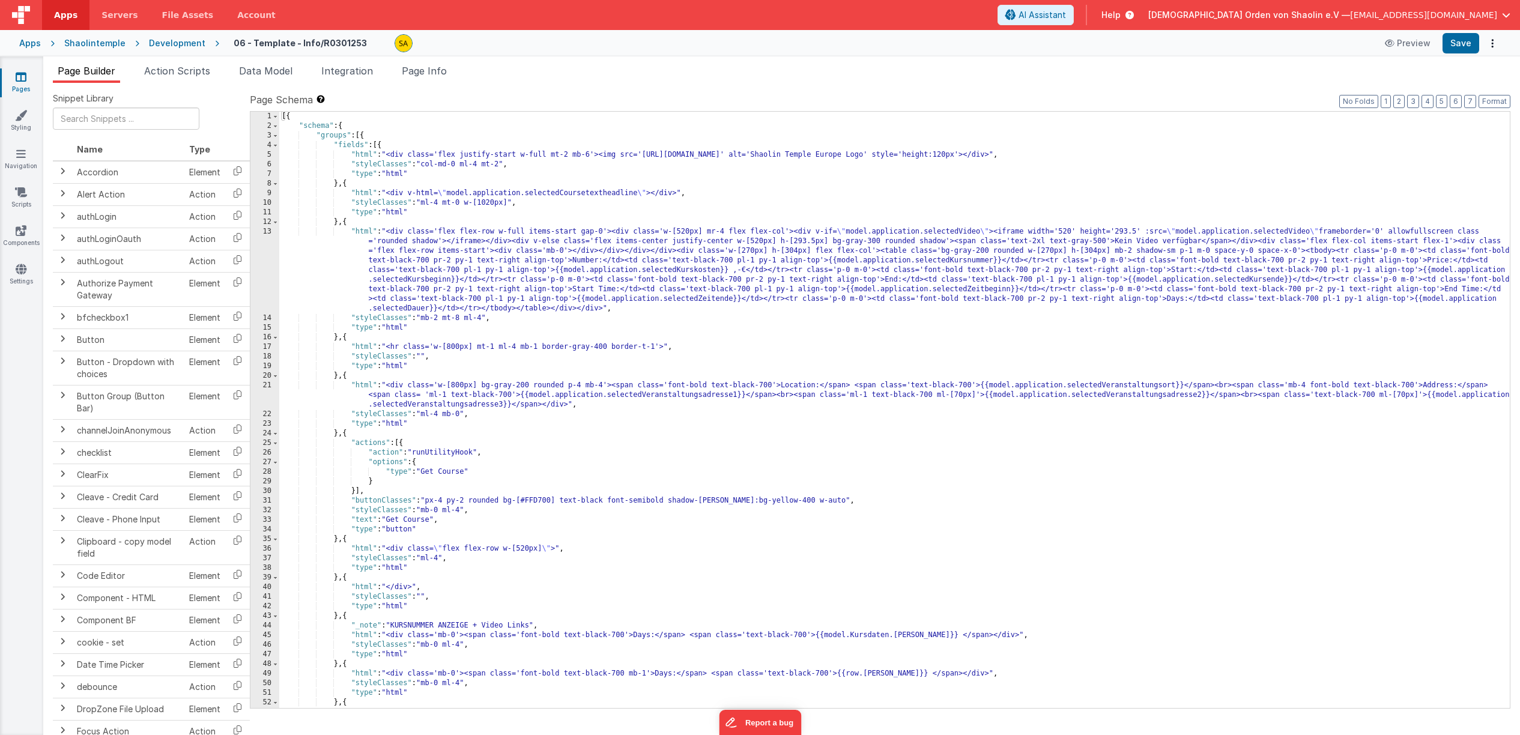
click at [25, 75] on icon at bounding box center [21, 77] width 11 height 12
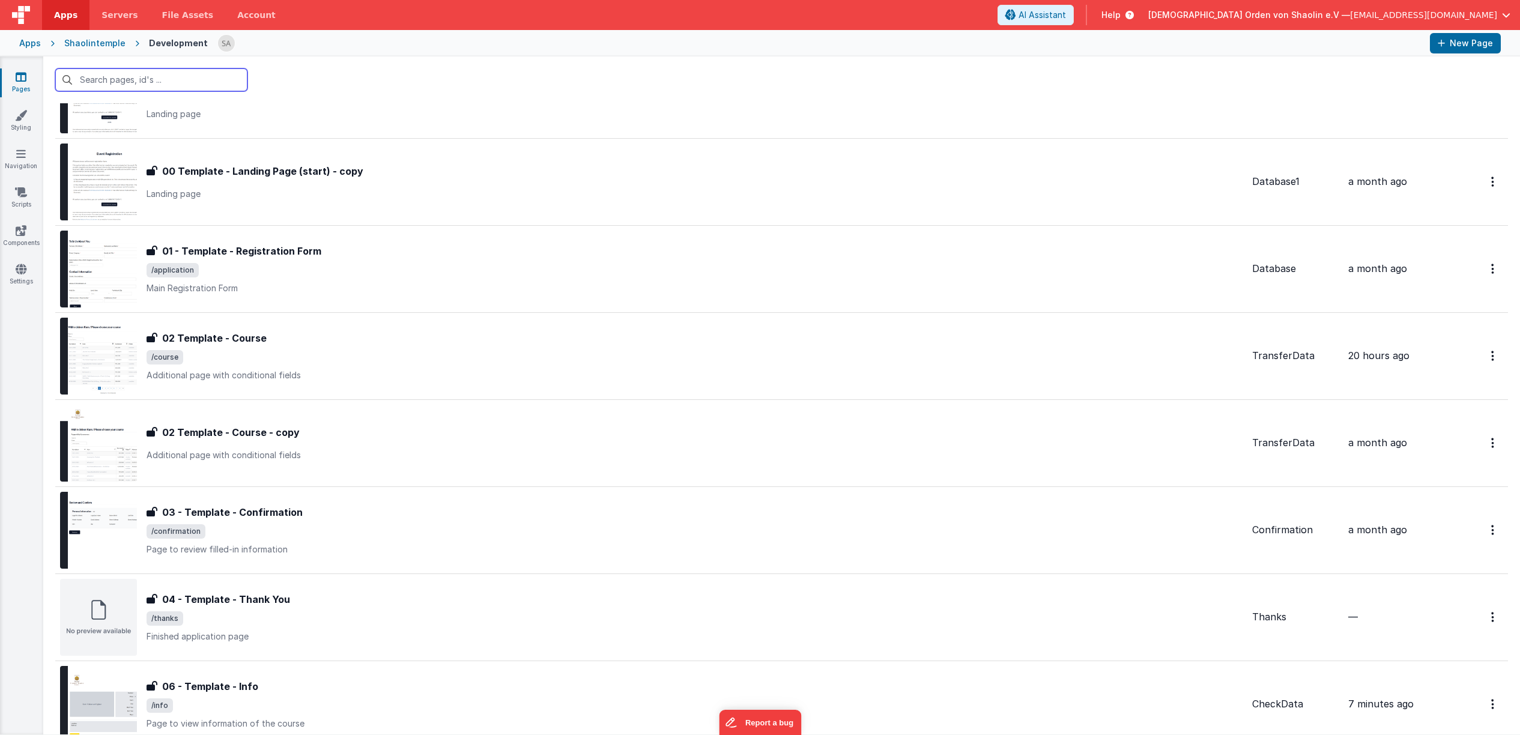
scroll to position [222, 0]
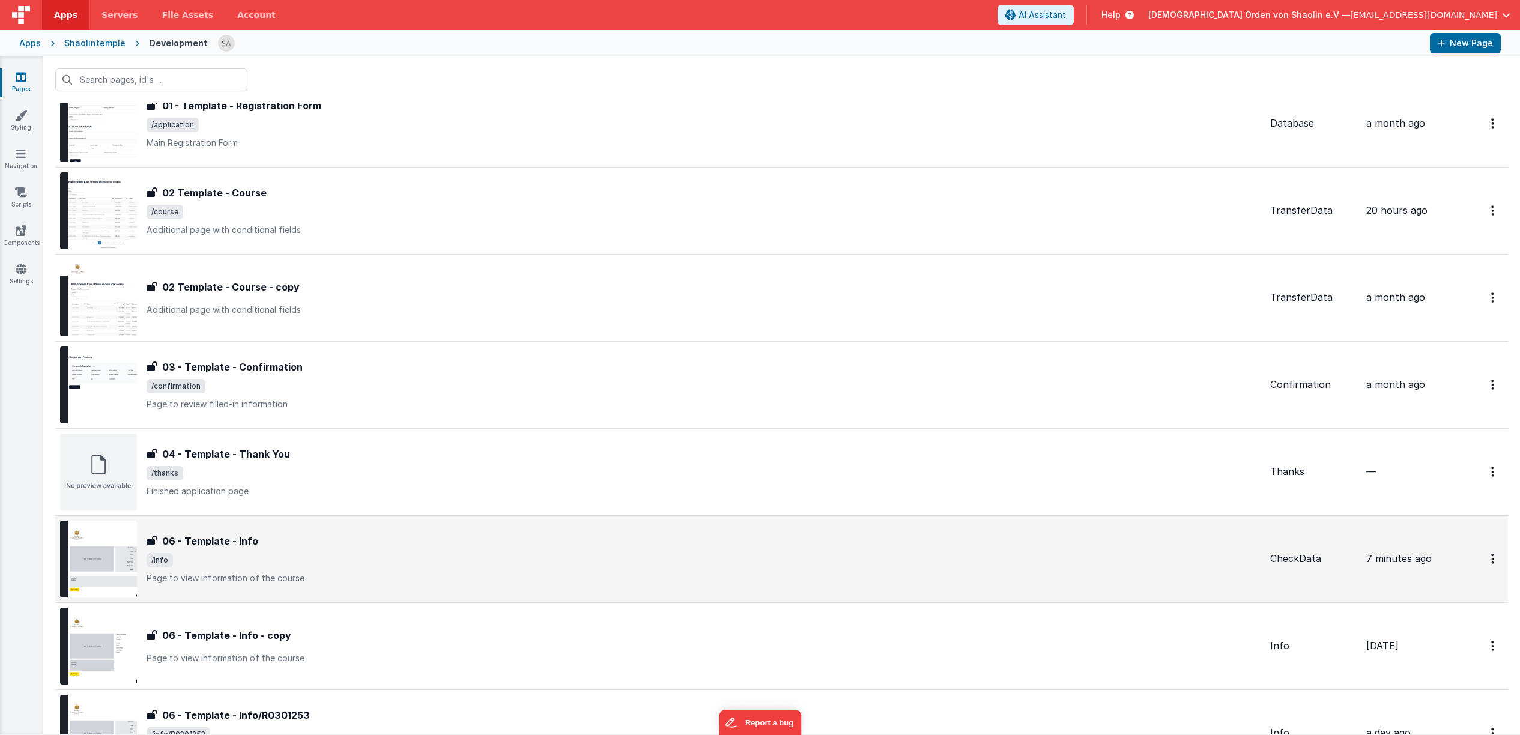
click at [645, 574] on p "Page to view information of the course" at bounding box center [703, 578] width 1114 height 12
